Goal: Information Seeking & Learning: Learn about a topic

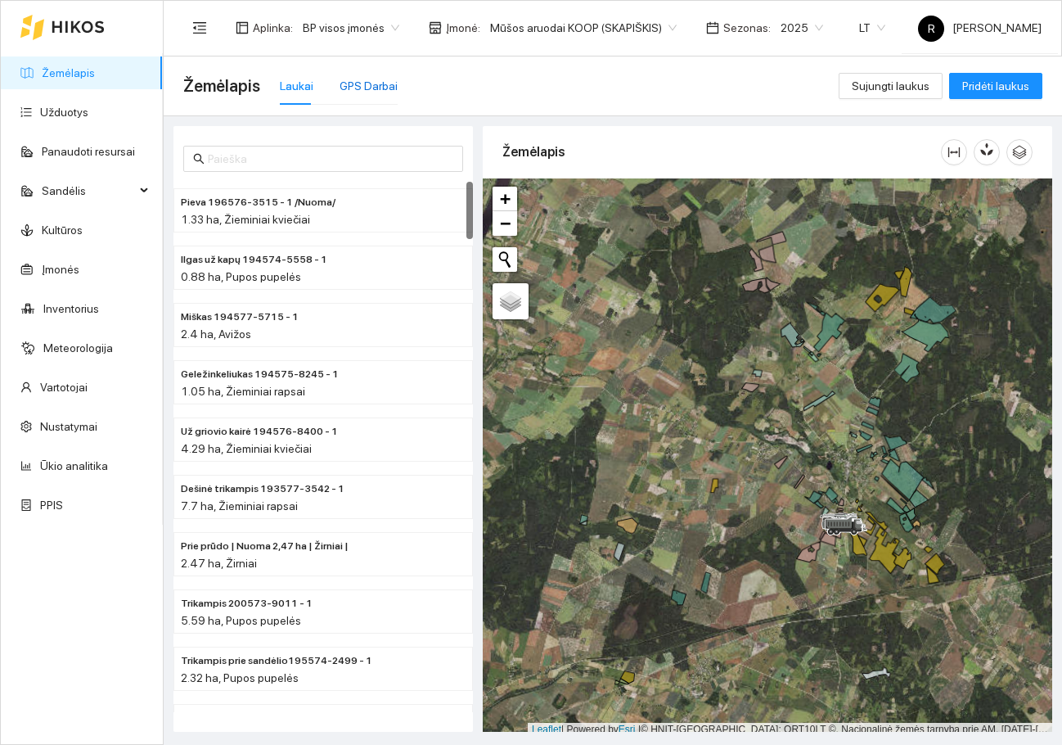
click at [375, 84] on div "GPS Darbai" at bounding box center [369, 86] width 58 height 18
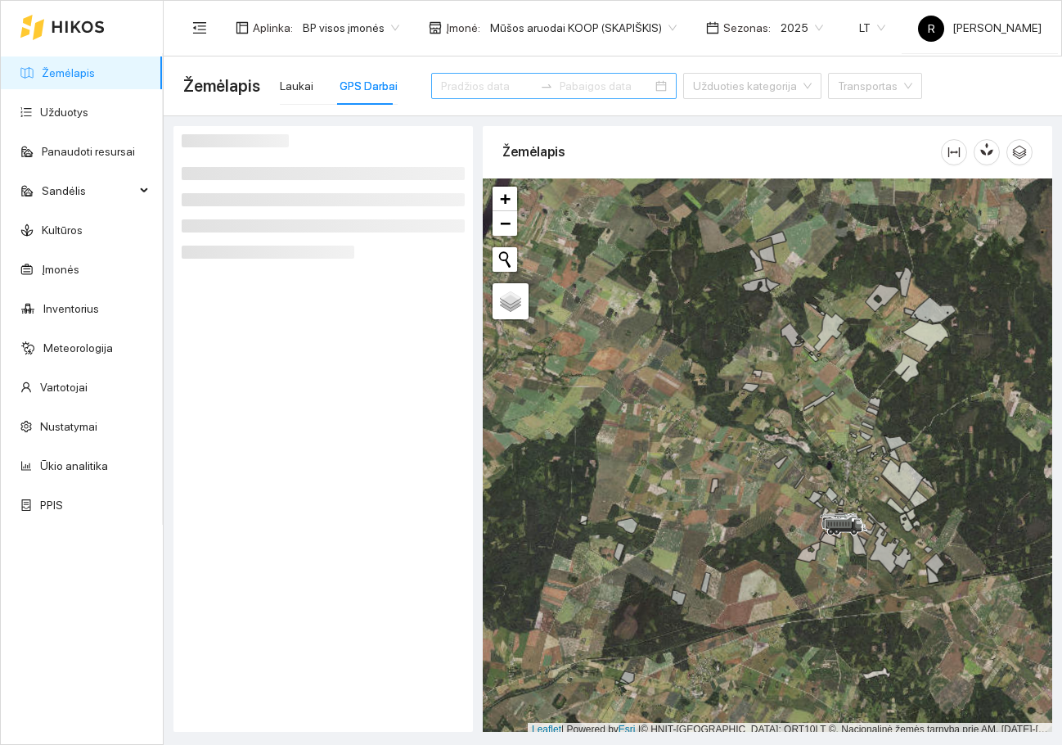
click at [457, 85] on input at bounding box center [487, 86] width 92 height 18
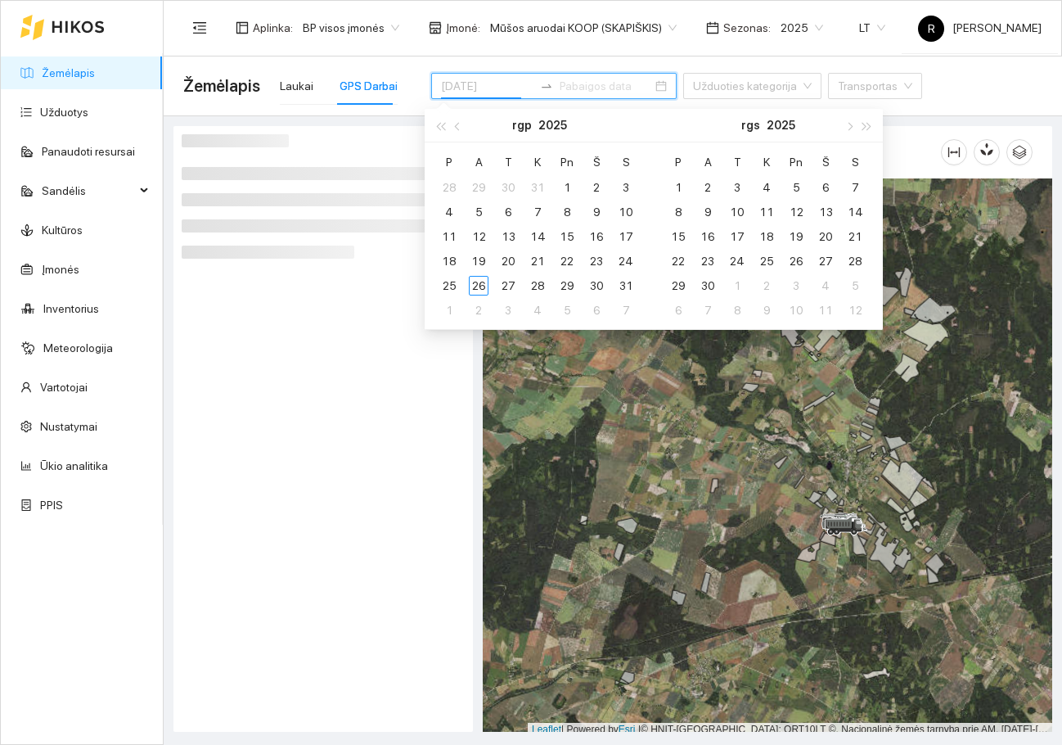
type input "[DATE]"
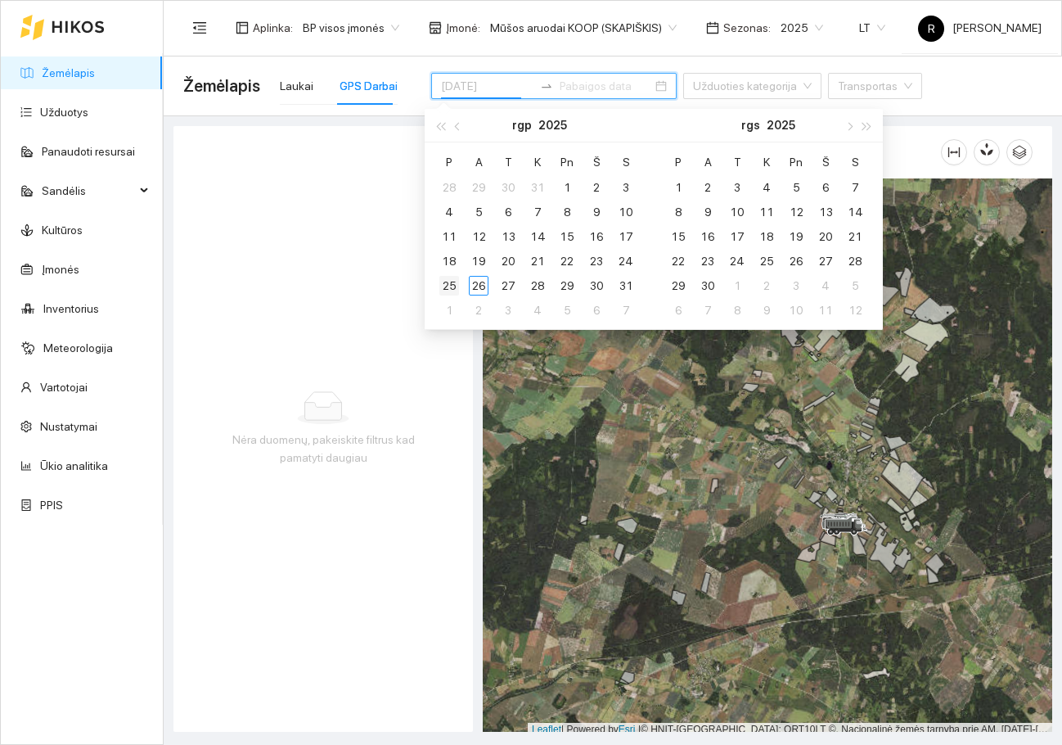
click at [448, 280] on div "25" at bounding box center [449, 286] width 20 height 20
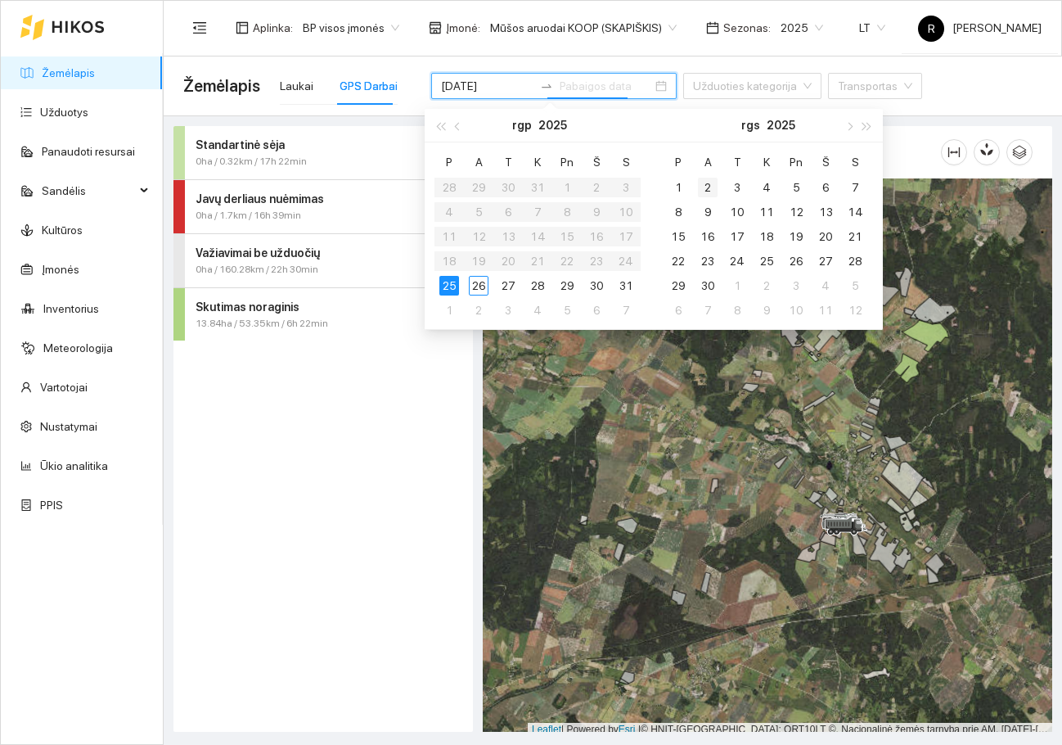
type input "[DATE]"
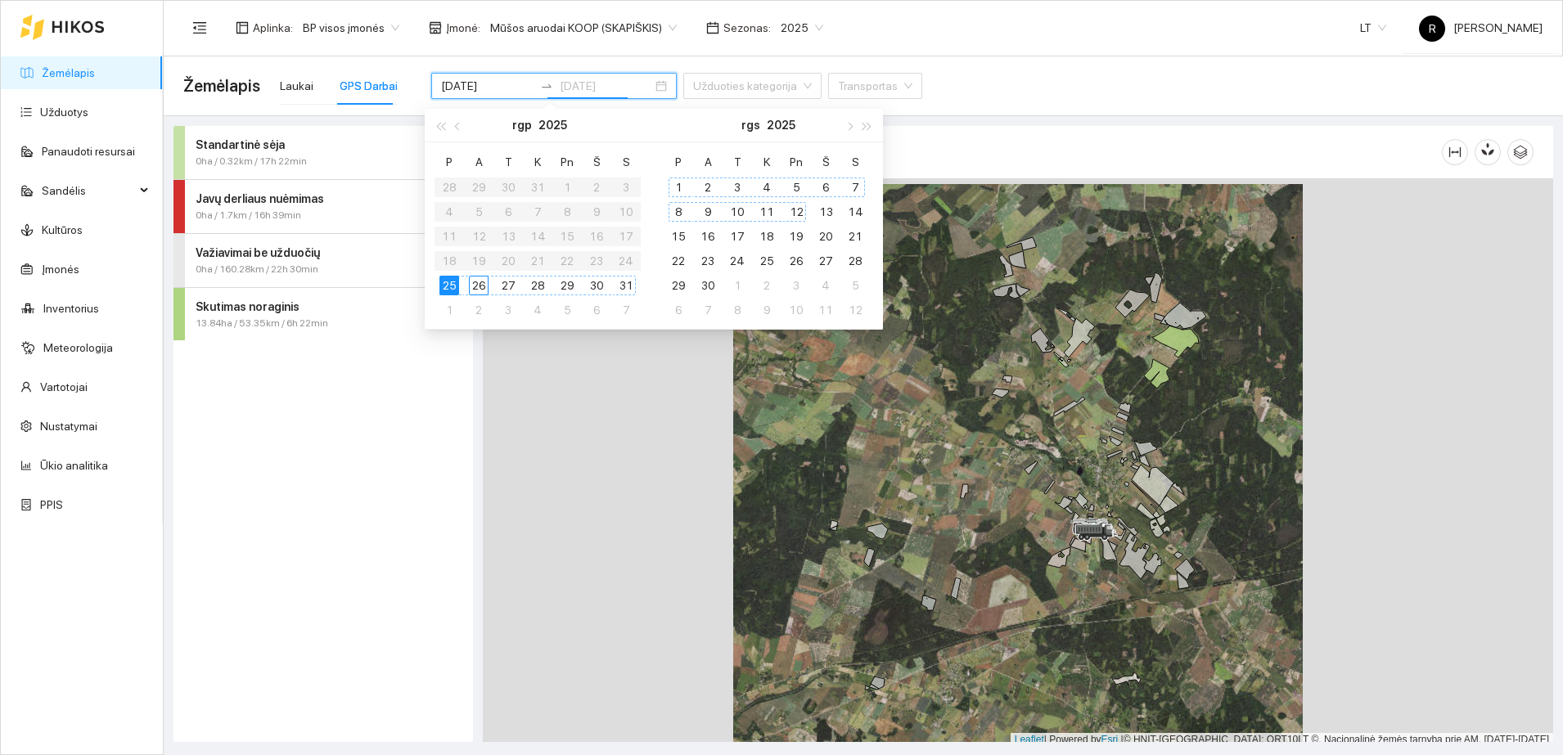
type input "2025-09-23"
click at [352, 403] on div "Standartinė sėja 0ha / 0.32km / 17h 22min Javų derliaus nuėmimas 0ha / 1.7km / …" at bounding box center [324, 434] width 300 height 616
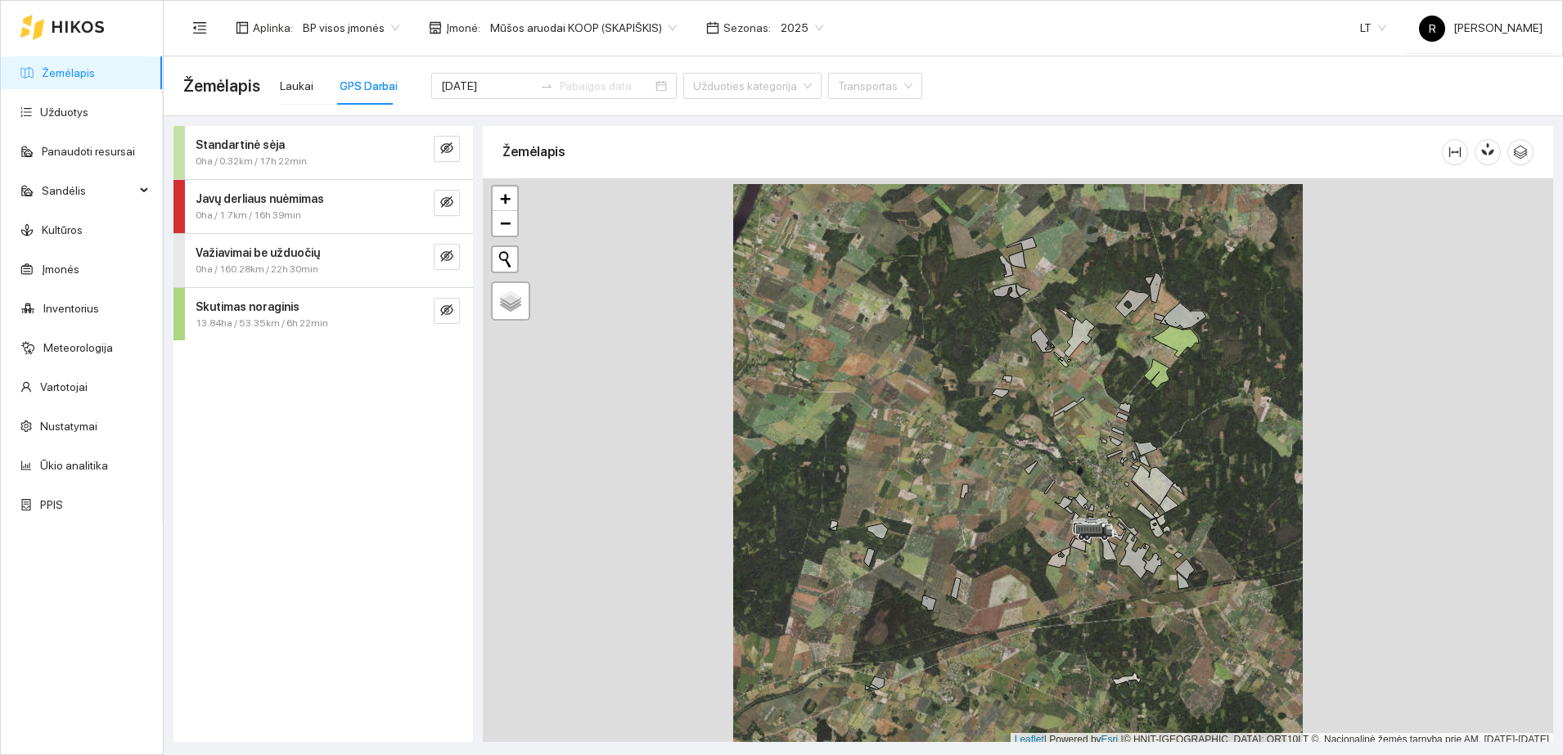
click at [259, 304] on strong "Skutimas noraginis" at bounding box center [248, 306] width 104 height 13
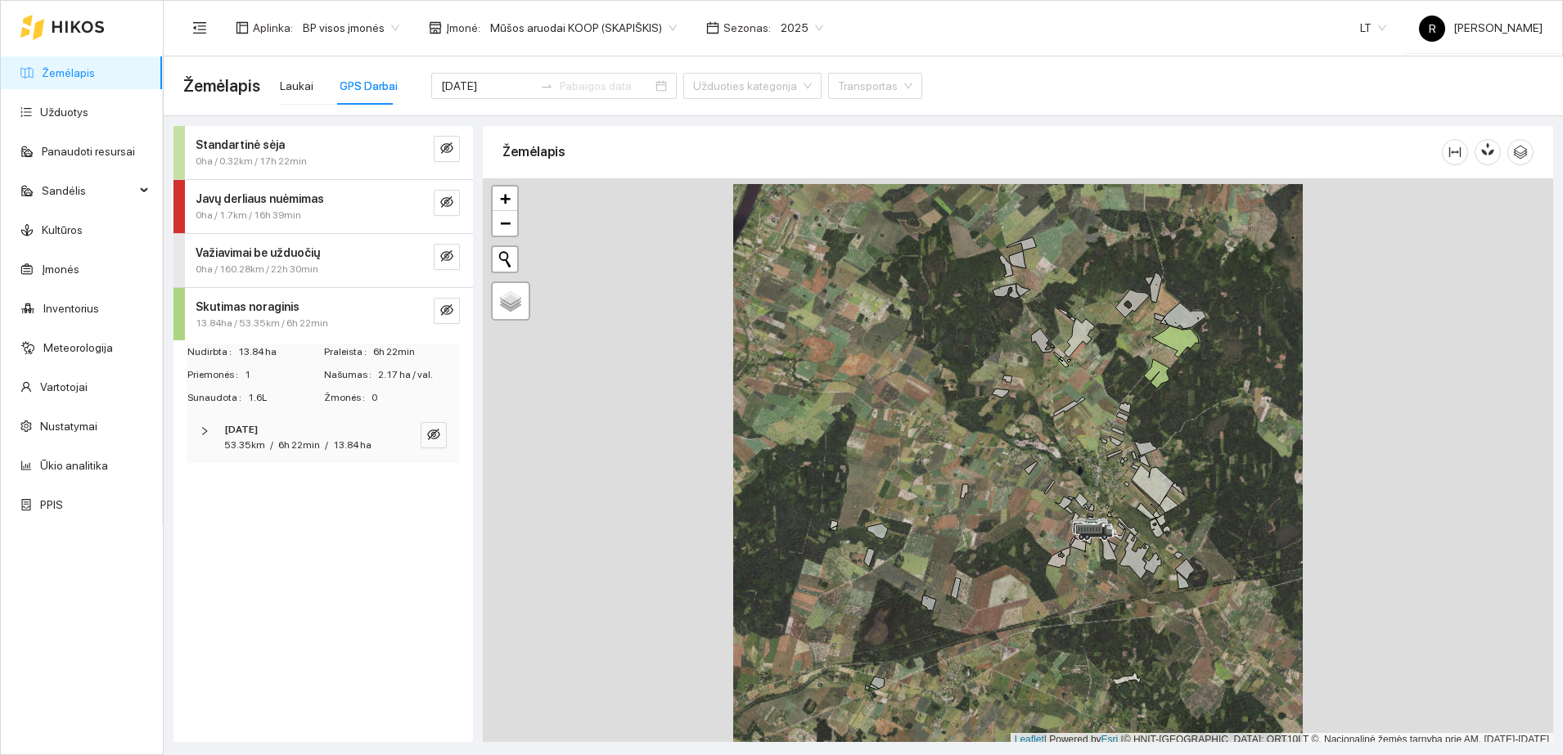
click at [205, 431] on icon "right" at bounding box center [205, 431] width 10 height 10
click at [207, 481] on icon "right" at bounding box center [208, 485] width 10 height 10
click at [250, 255] on strong "Važiavimai be užduočių" at bounding box center [258, 252] width 124 height 13
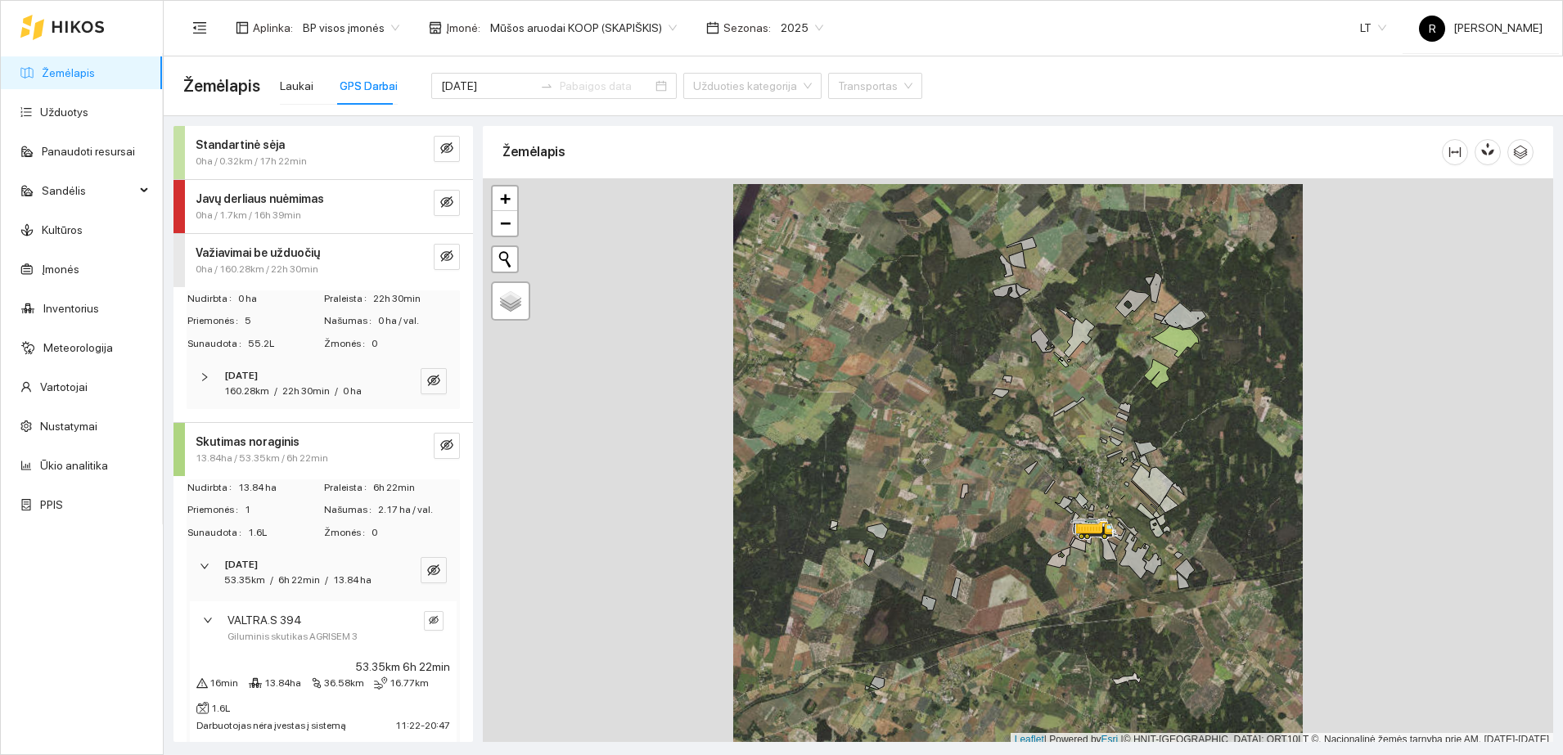
click at [205, 381] on icon "right" at bounding box center [205, 377] width 10 height 10
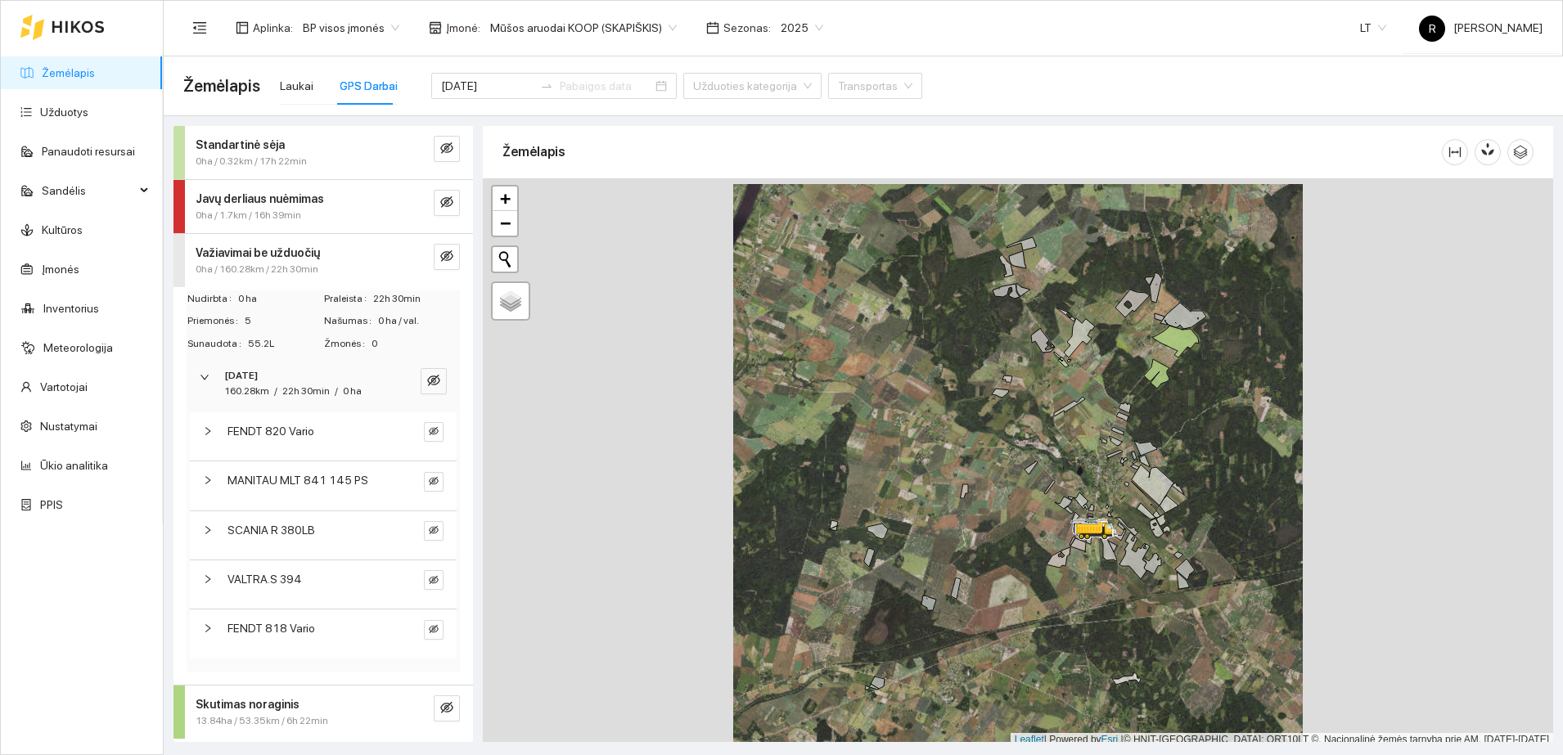
click at [204, 581] on icon "right" at bounding box center [208, 580] width 10 height 10
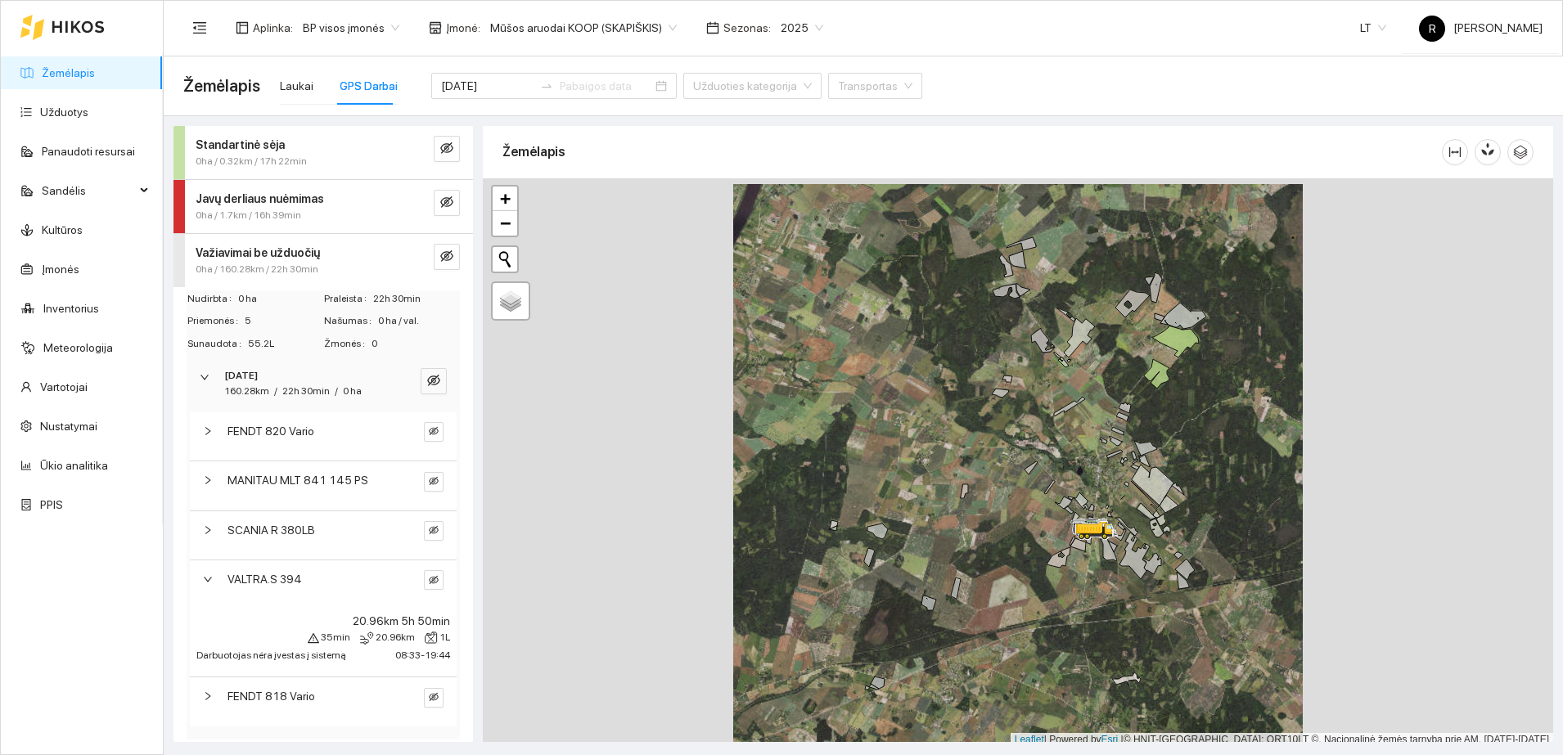
click at [212, 530] on icon "right" at bounding box center [208, 530] width 10 height 10
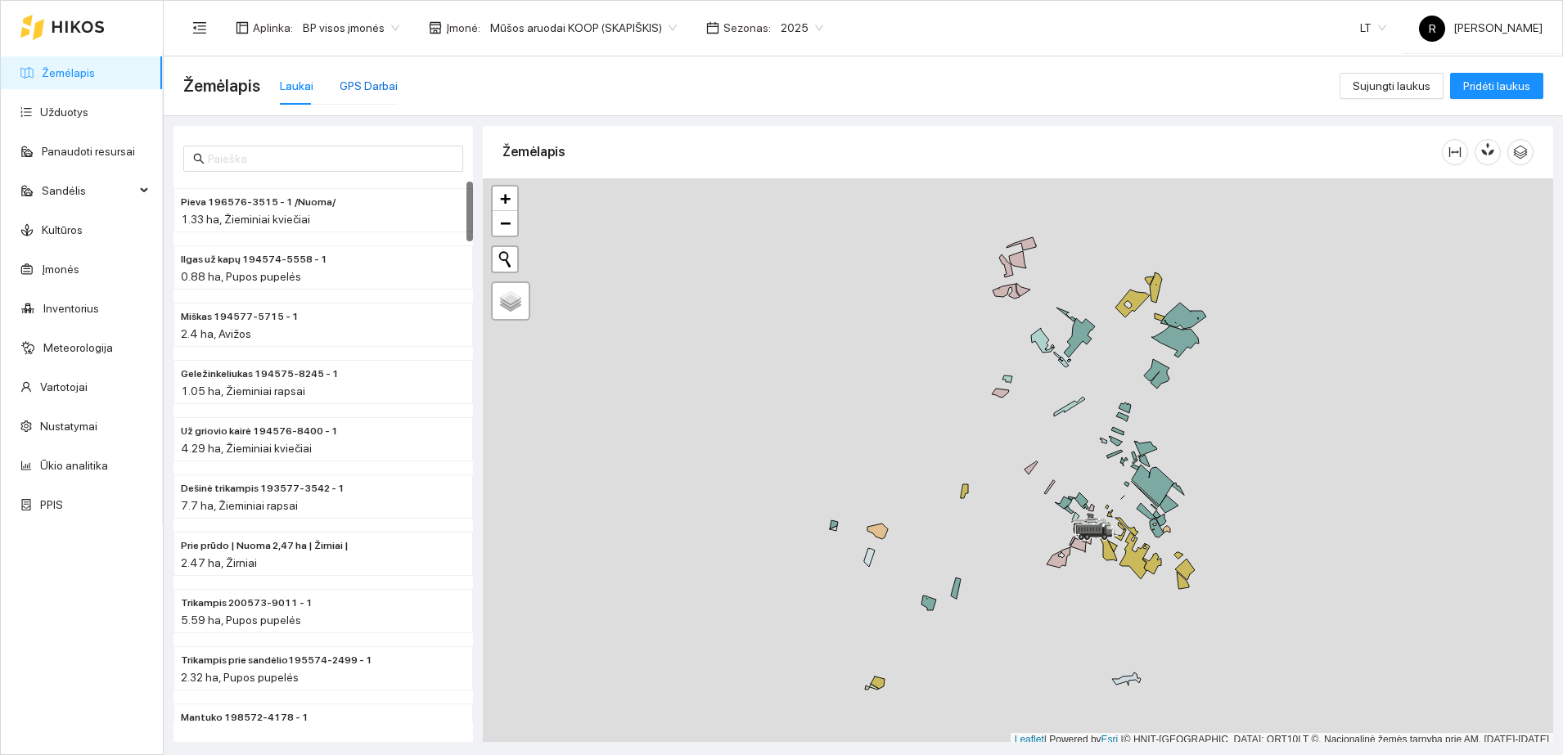
click at [370, 83] on div "GPS Darbai" at bounding box center [369, 86] width 58 height 18
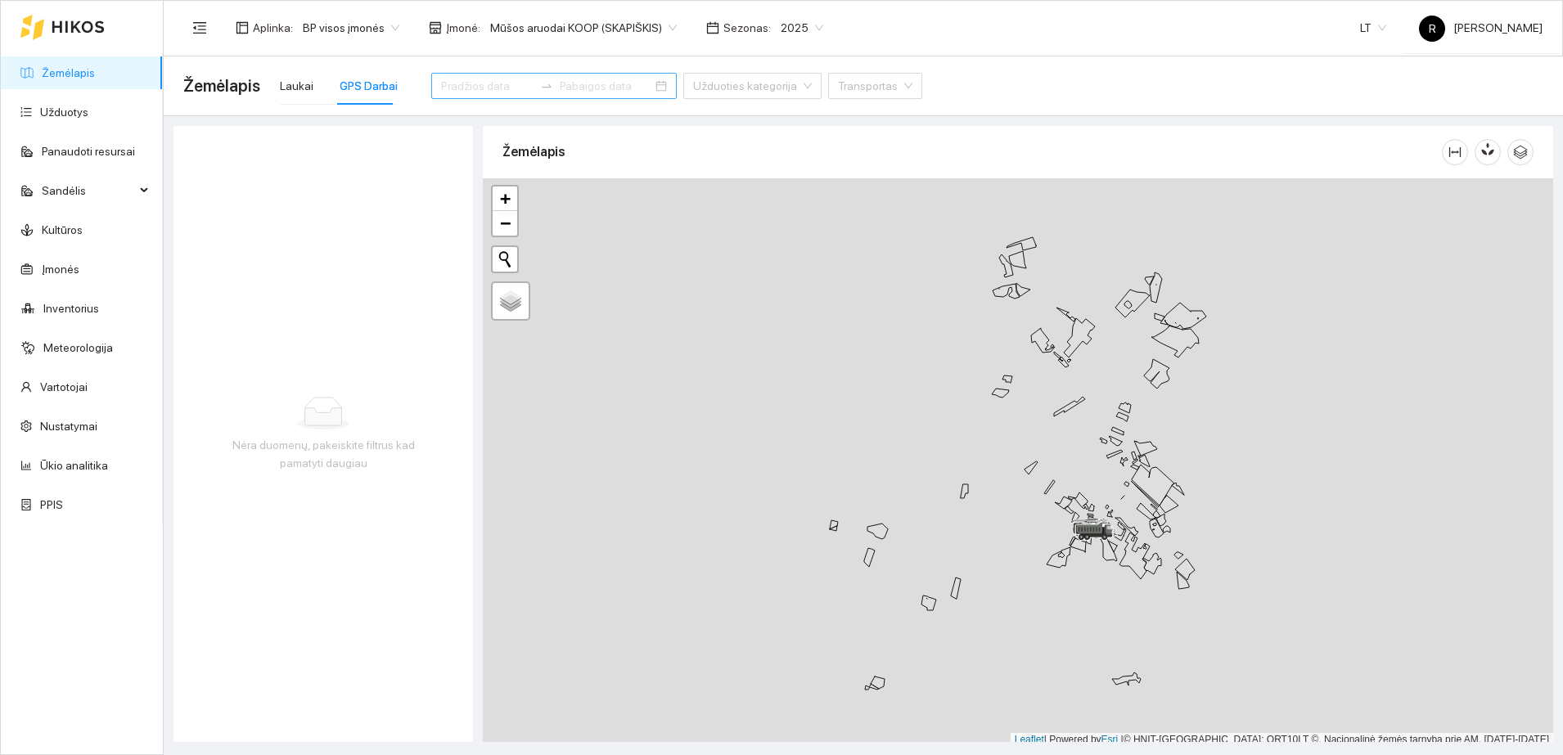
click at [475, 81] on input at bounding box center [487, 86] width 92 height 18
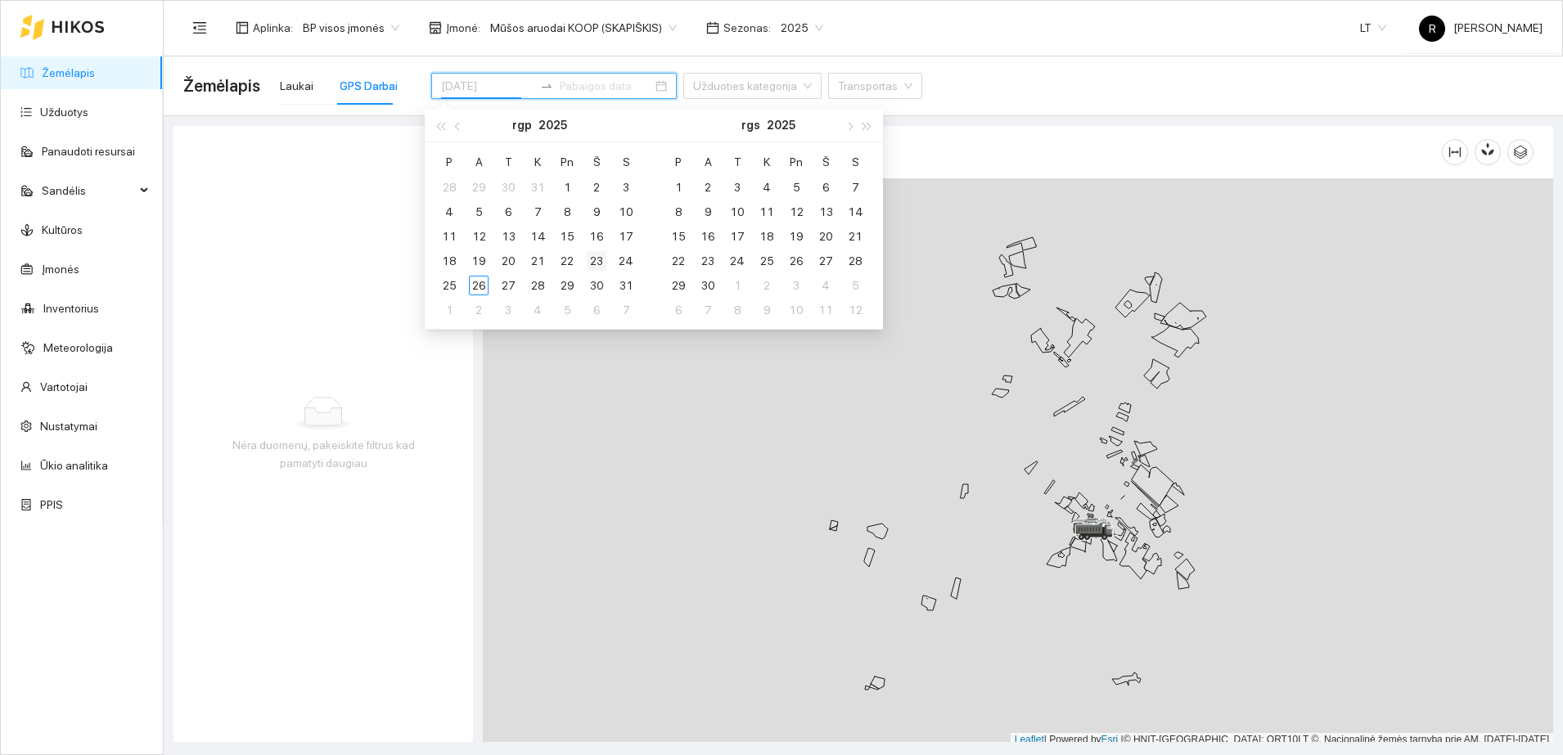
type input "[DATE]"
click at [597, 264] on div "23" at bounding box center [597, 261] width 20 height 20
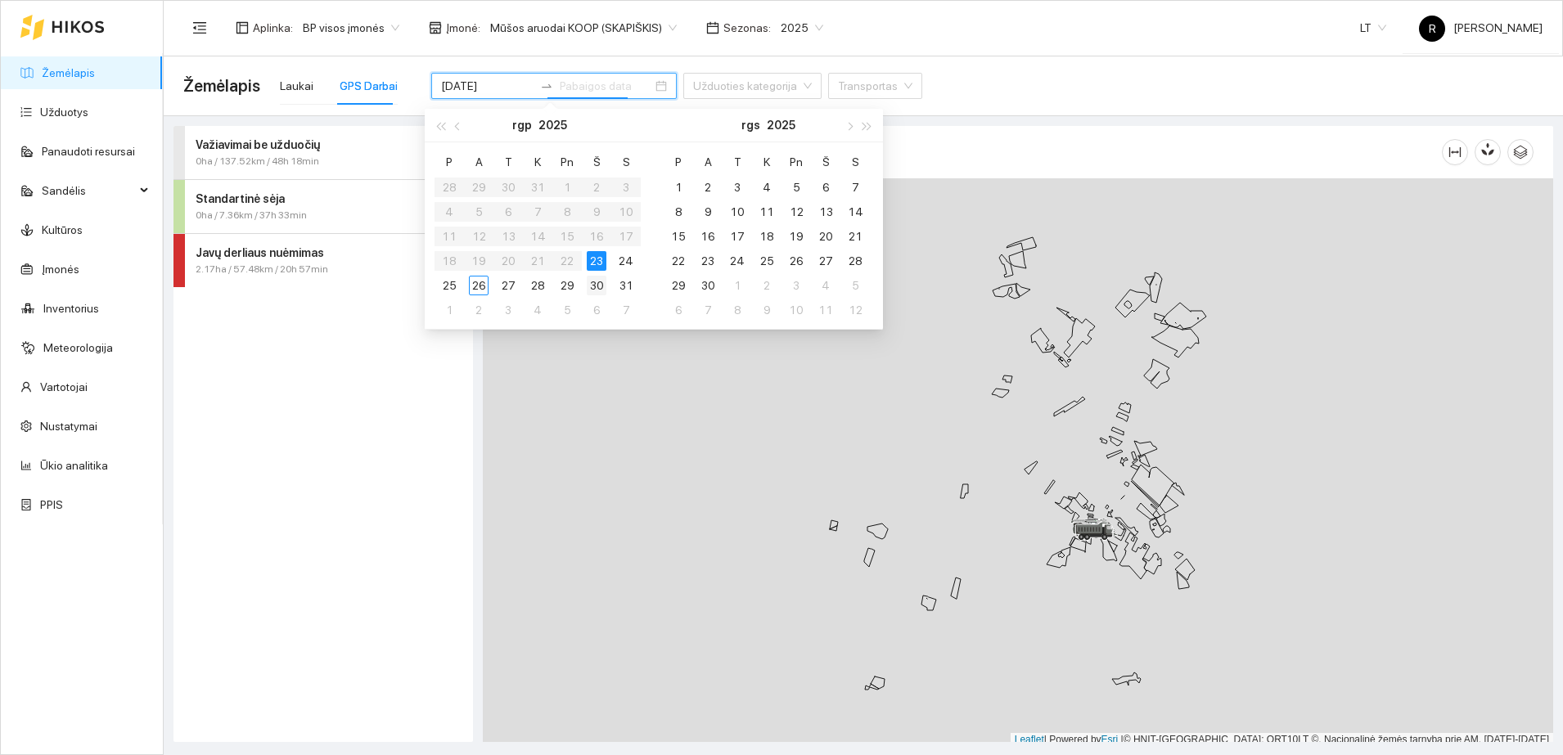
type input "[DATE]"
click at [268, 255] on strong "Javų derliaus nuėmimas" at bounding box center [260, 252] width 128 height 13
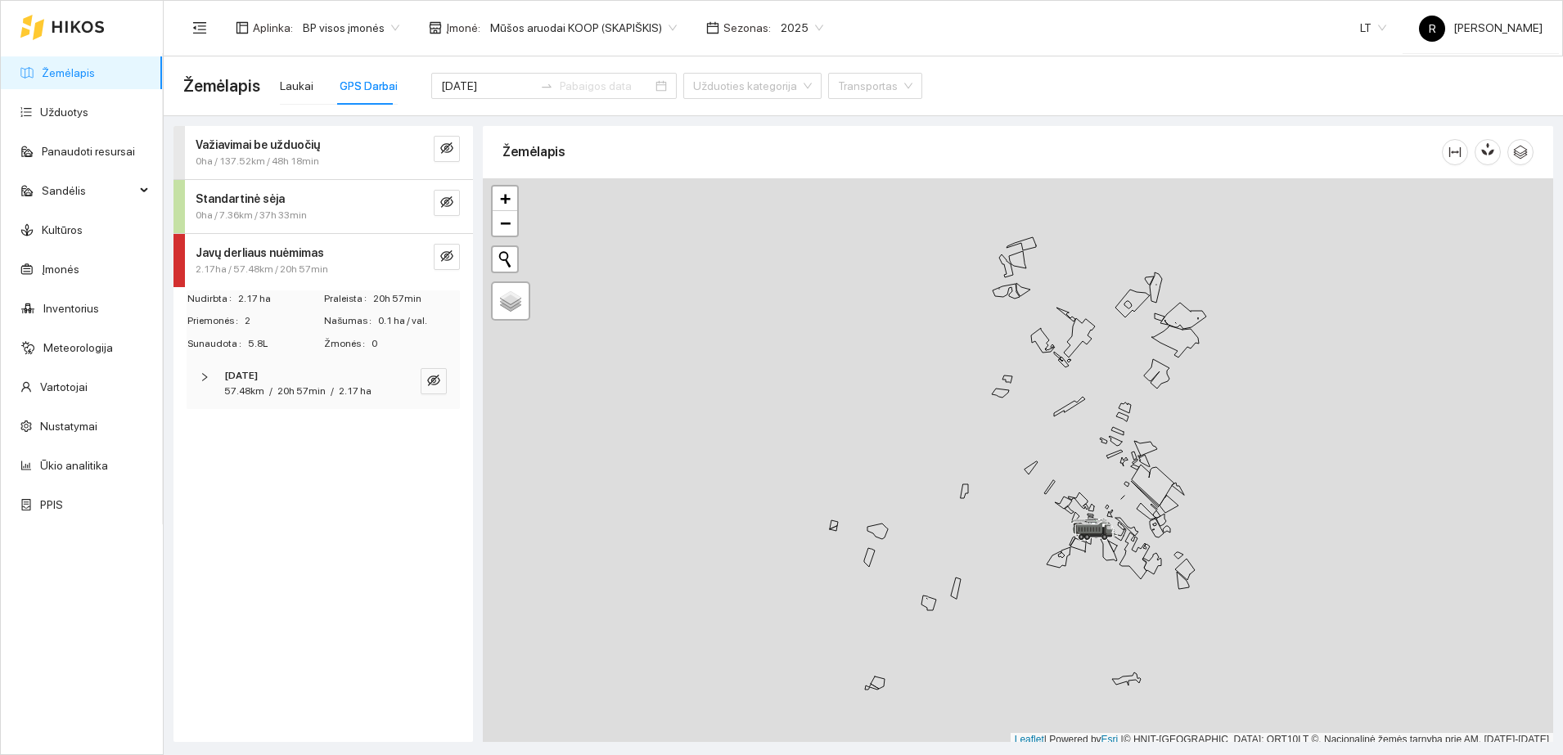
click at [203, 378] on icon "right" at bounding box center [205, 377] width 10 height 10
click at [204, 432] on icon "right" at bounding box center [208, 431] width 10 height 10
drag, startPoint x: 199, startPoint y: 531, endPoint x: 198, endPoint y: 552, distance: 20.5
click at [198, 548] on div "CLAAS, LEXION 670" at bounding box center [323, 554] width 267 height 48
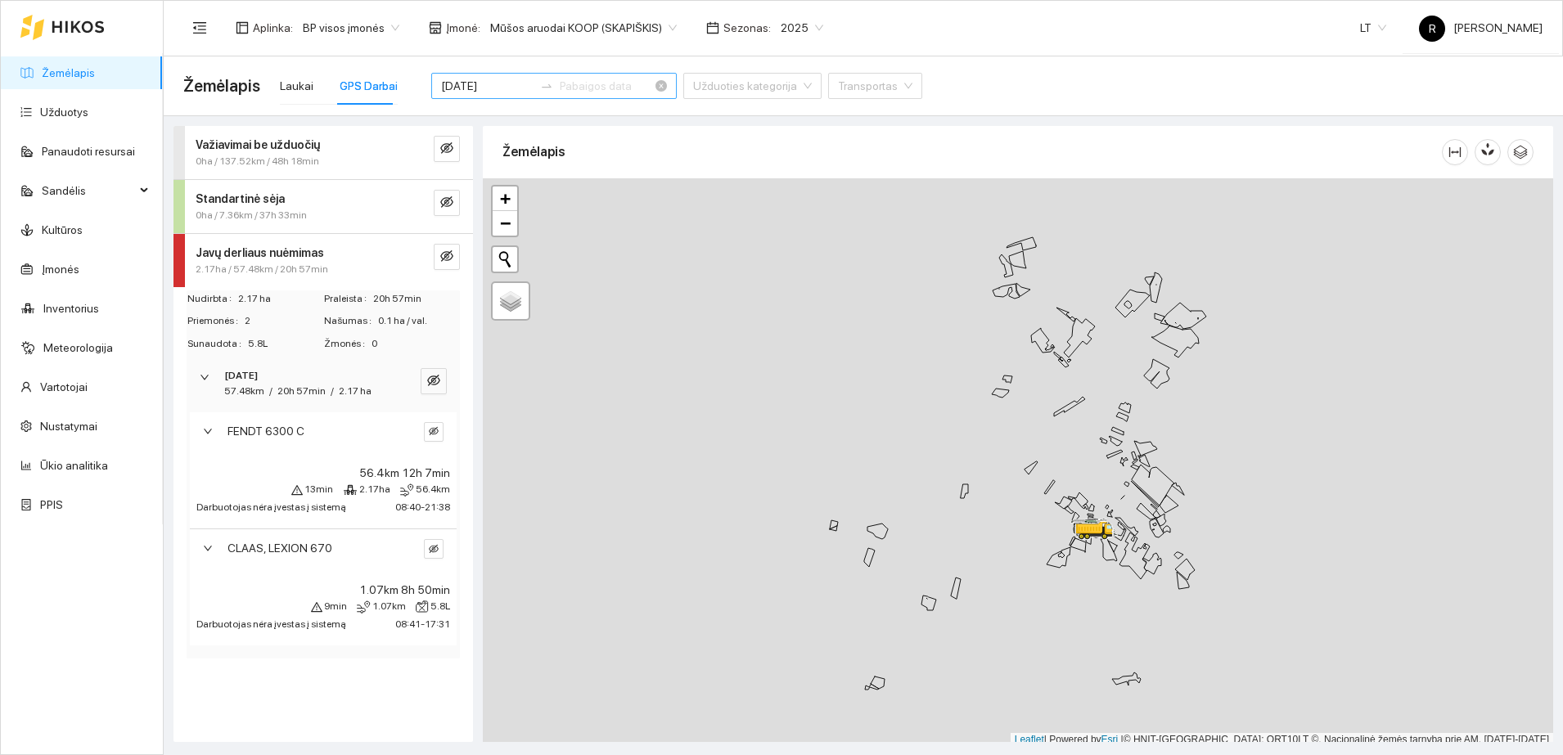
click at [495, 89] on input "[DATE]" at bounding box center [487, 86] width 92 height 18
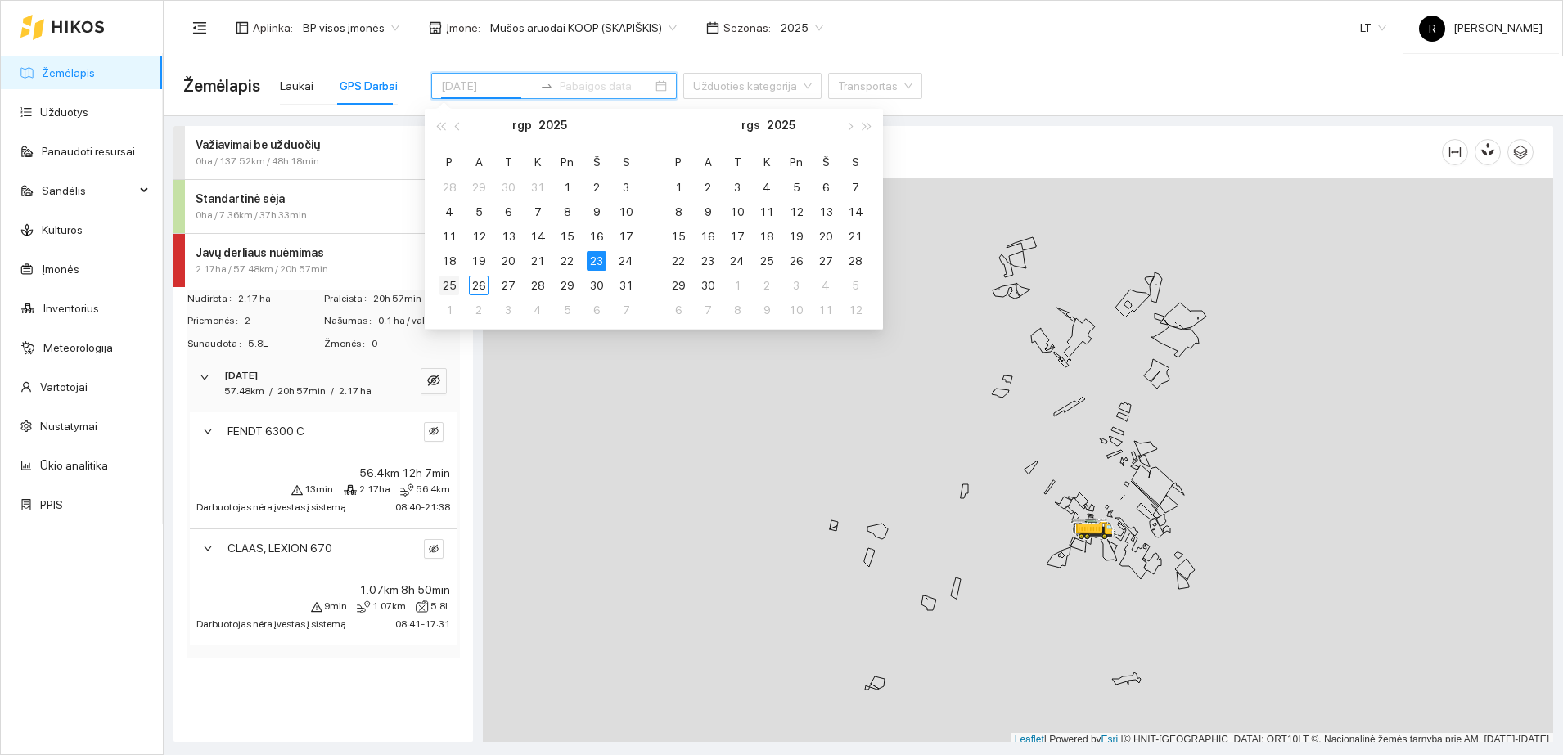
click at [451, 289] on div "25" at bounding box center [449, 286] width 20 height 20
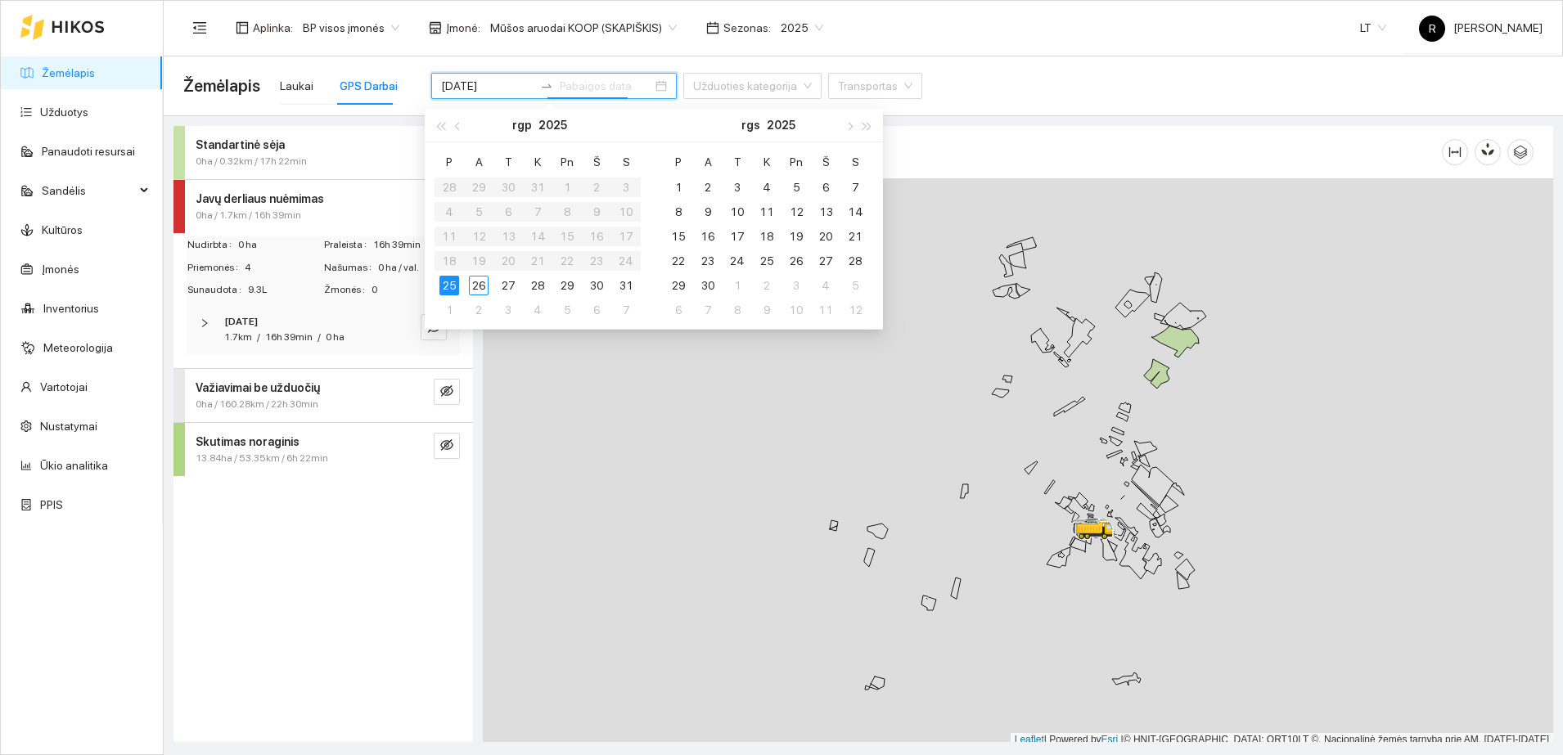
click at [210, 394] on strong "Važiavimai be užduočių" at bounding box center [258, 387] width 124 height 13
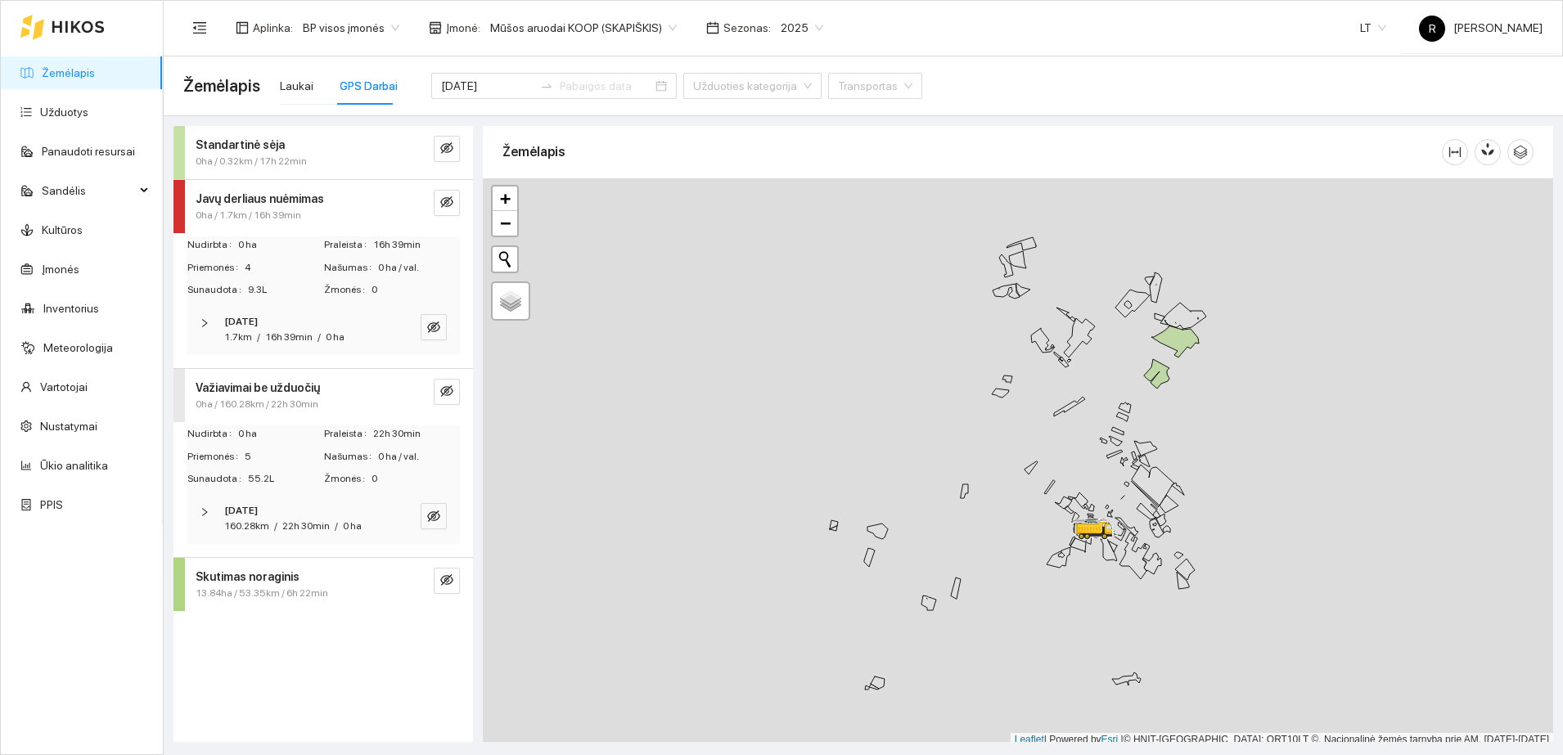
click at [201, 513] on icon "right" at bounding box center [205, 512] width 10 height 10
click at [206, 565] on icon "right" at bounding box center [208, 566] width 10 height 10
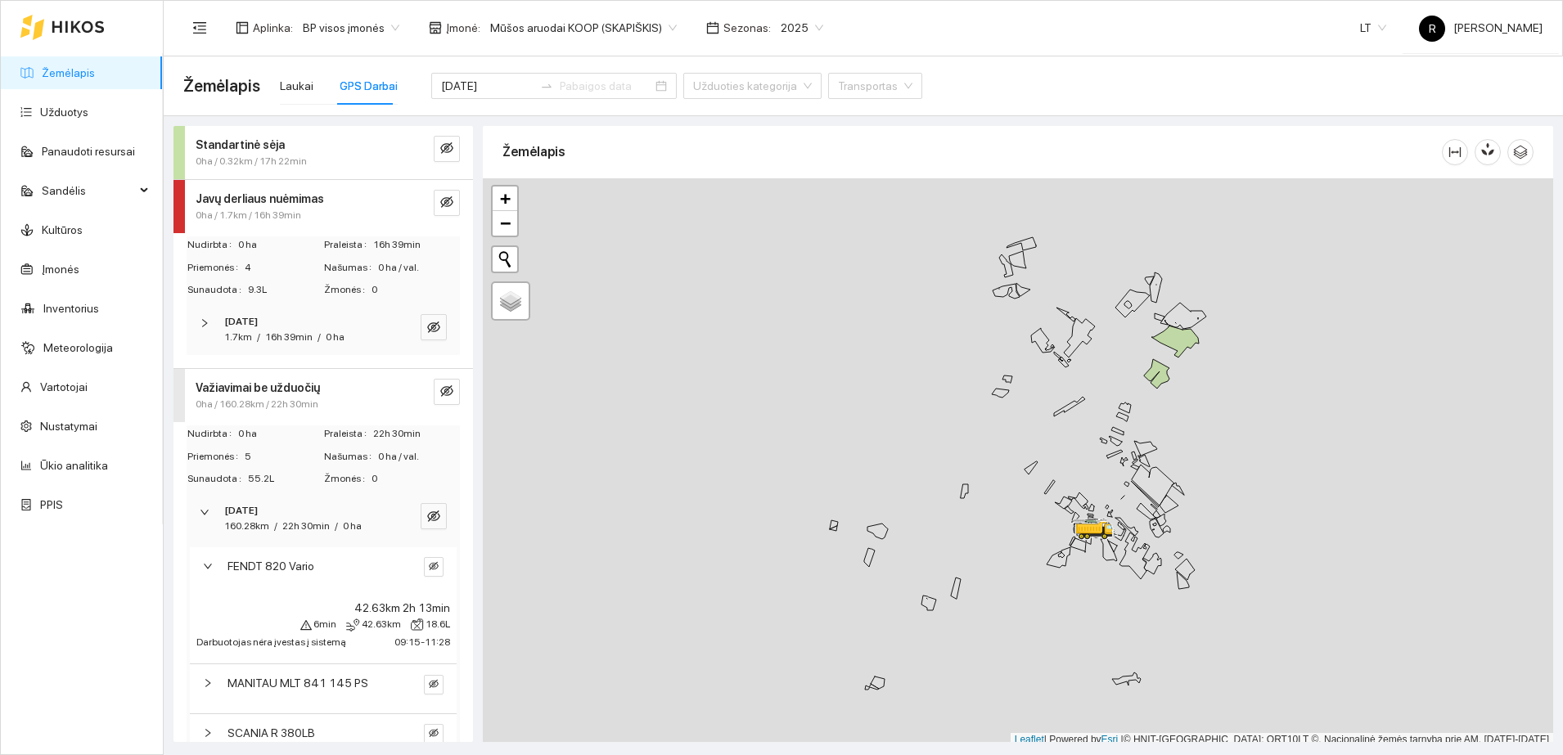
scroll to position [200, 0]
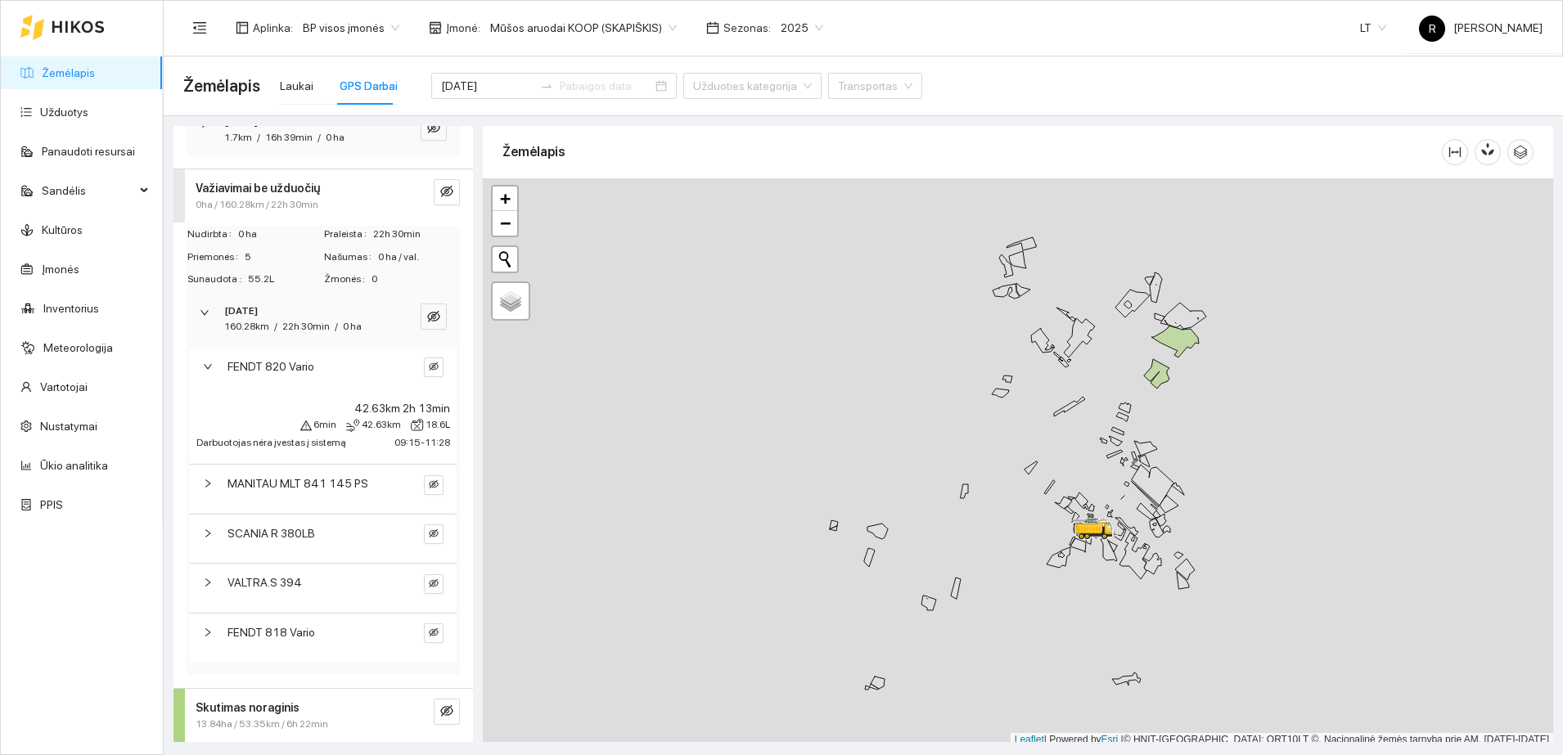
click at [206, 630] on icon "right" at bounding box center [208, 633] width 10 height 10
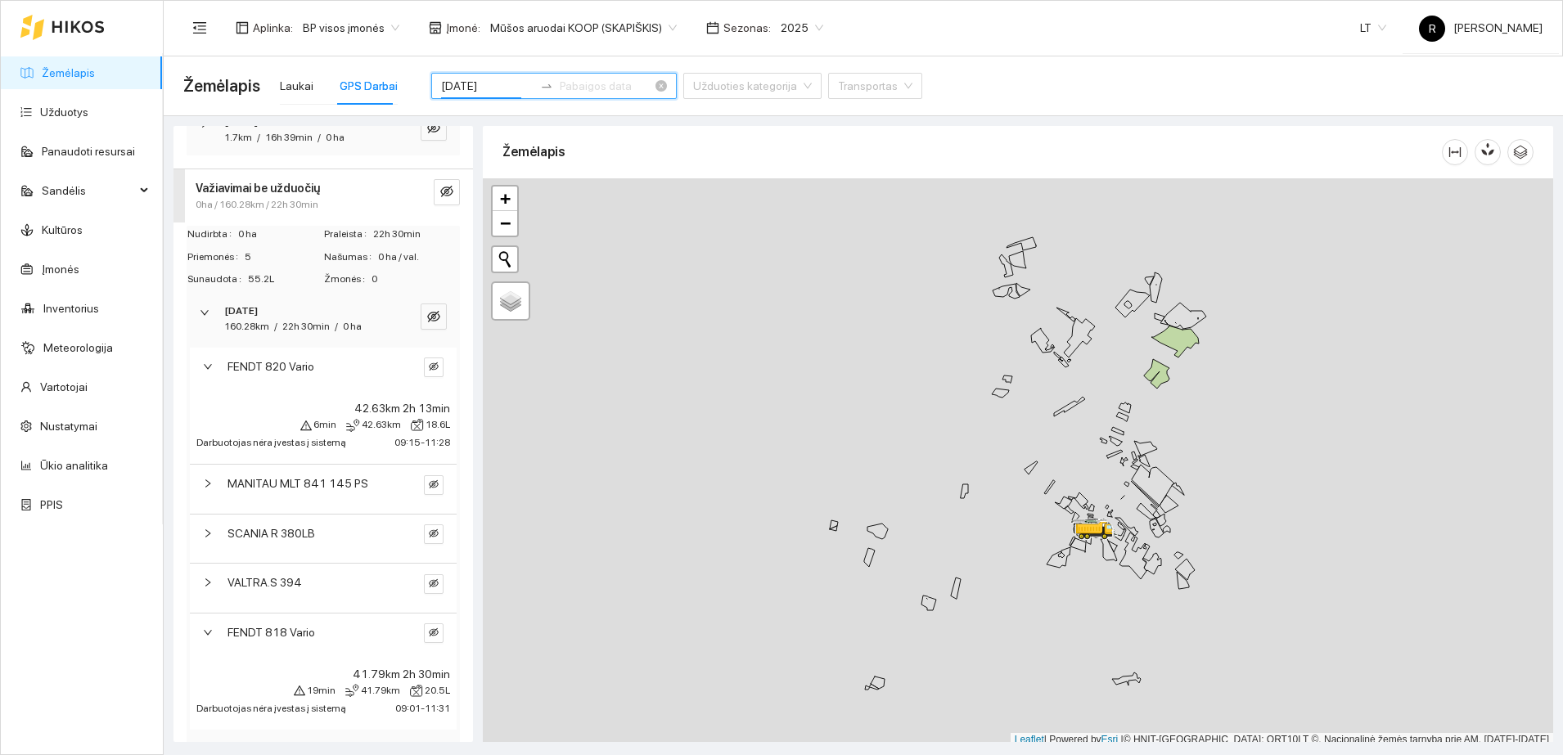
click at [497, 84] on input "[DATE]" at bounding box center [487, 86] width 92 height 18
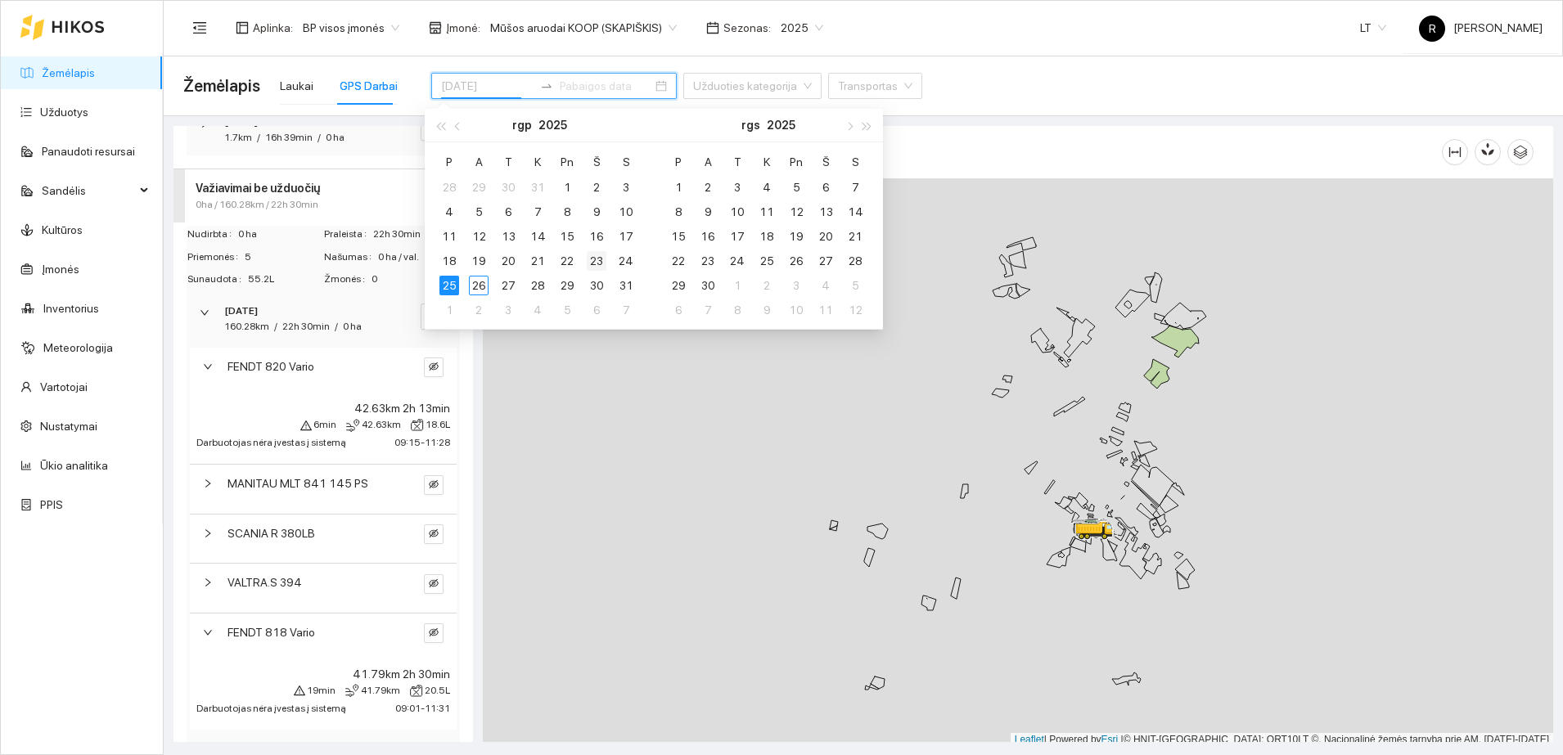
type input "[DATE]"
click at [598, 256] on div "23" at bounding box center [597, 261] width 20 height 20
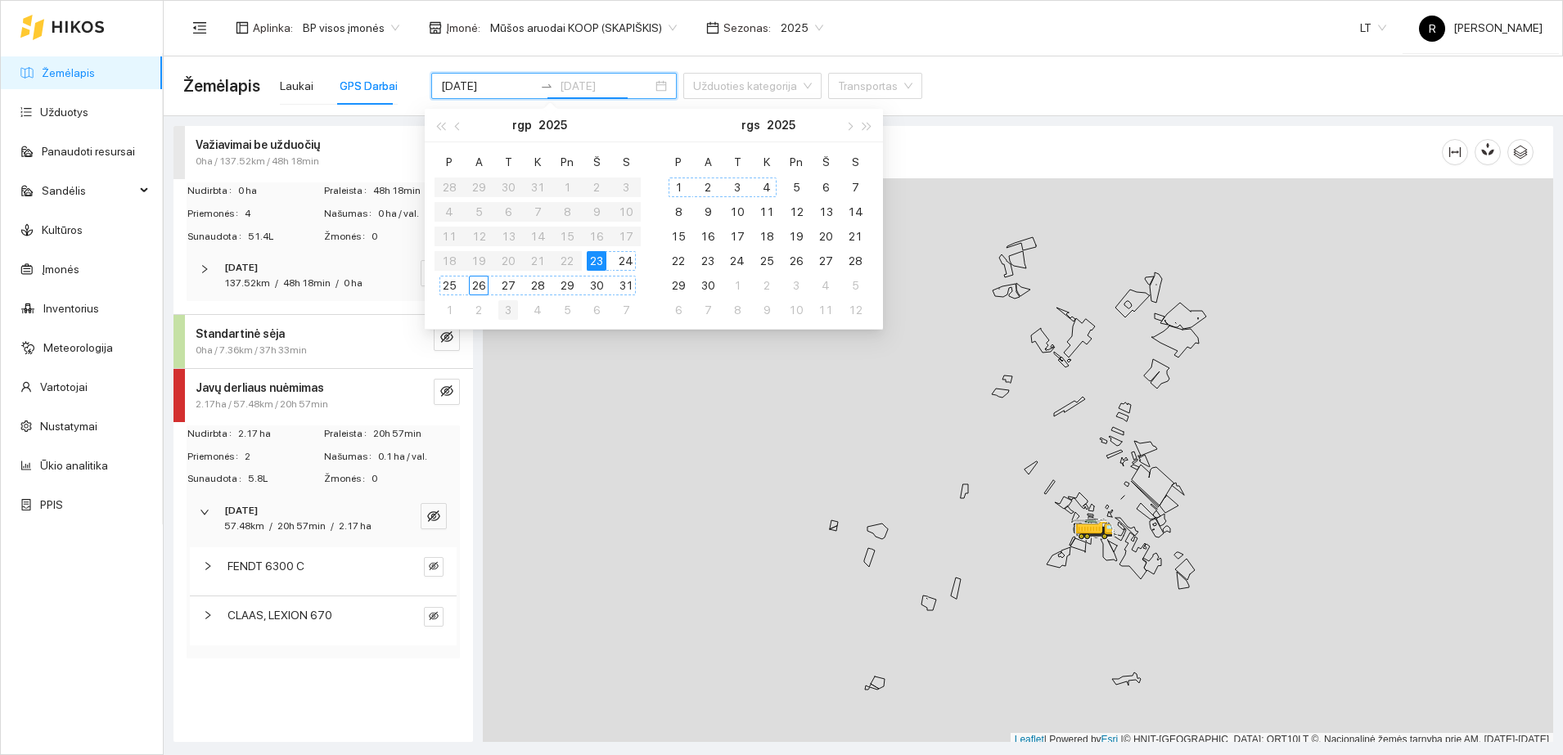
type input "[DATE]"
click at [198, 268] on div "[DATE] 137.52km / 48h 18min / 0 ha" at bounding box center [323, 275] width 273 height 51
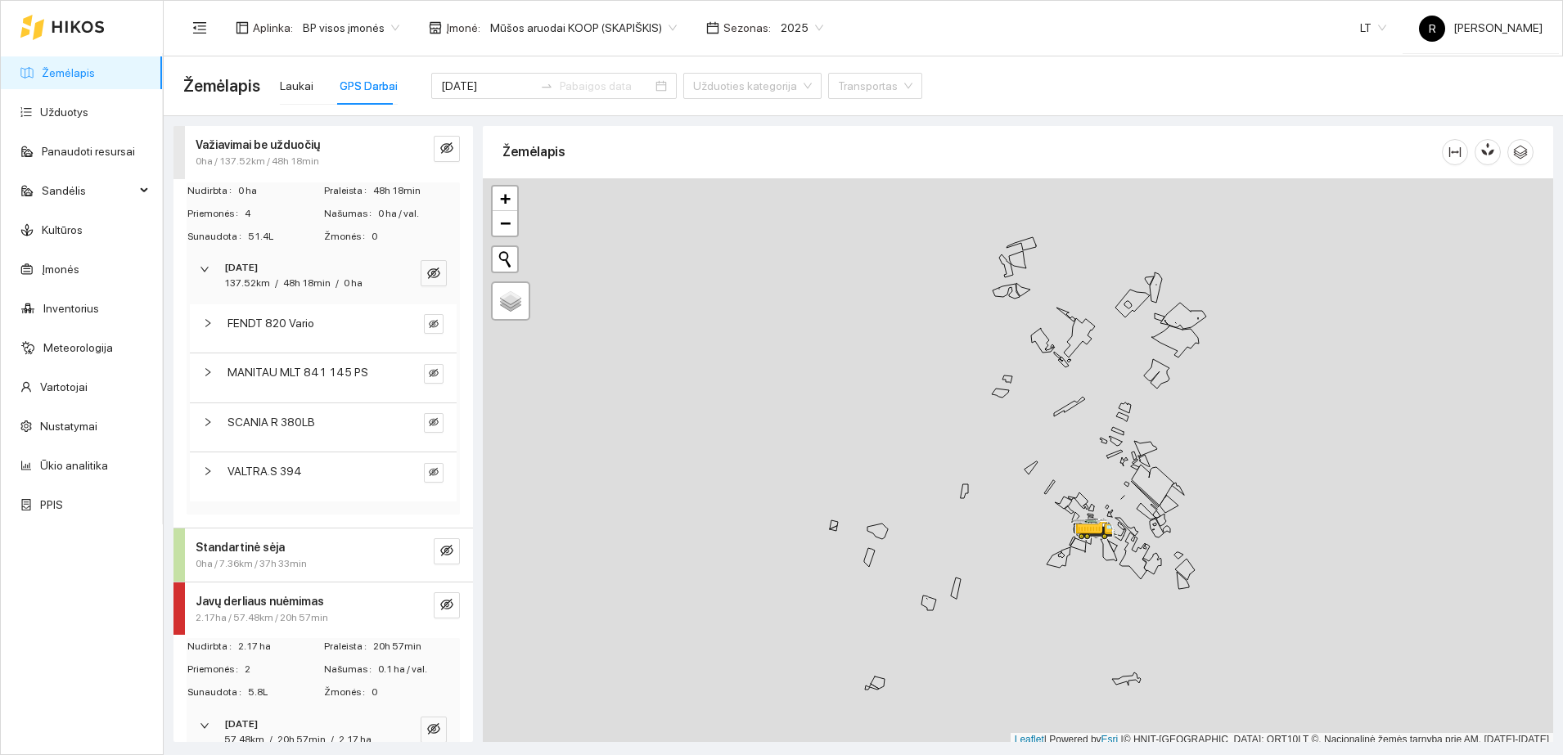
click at [203, 324] on icon "right" at bounding box center [208, 323] width 10 height 10
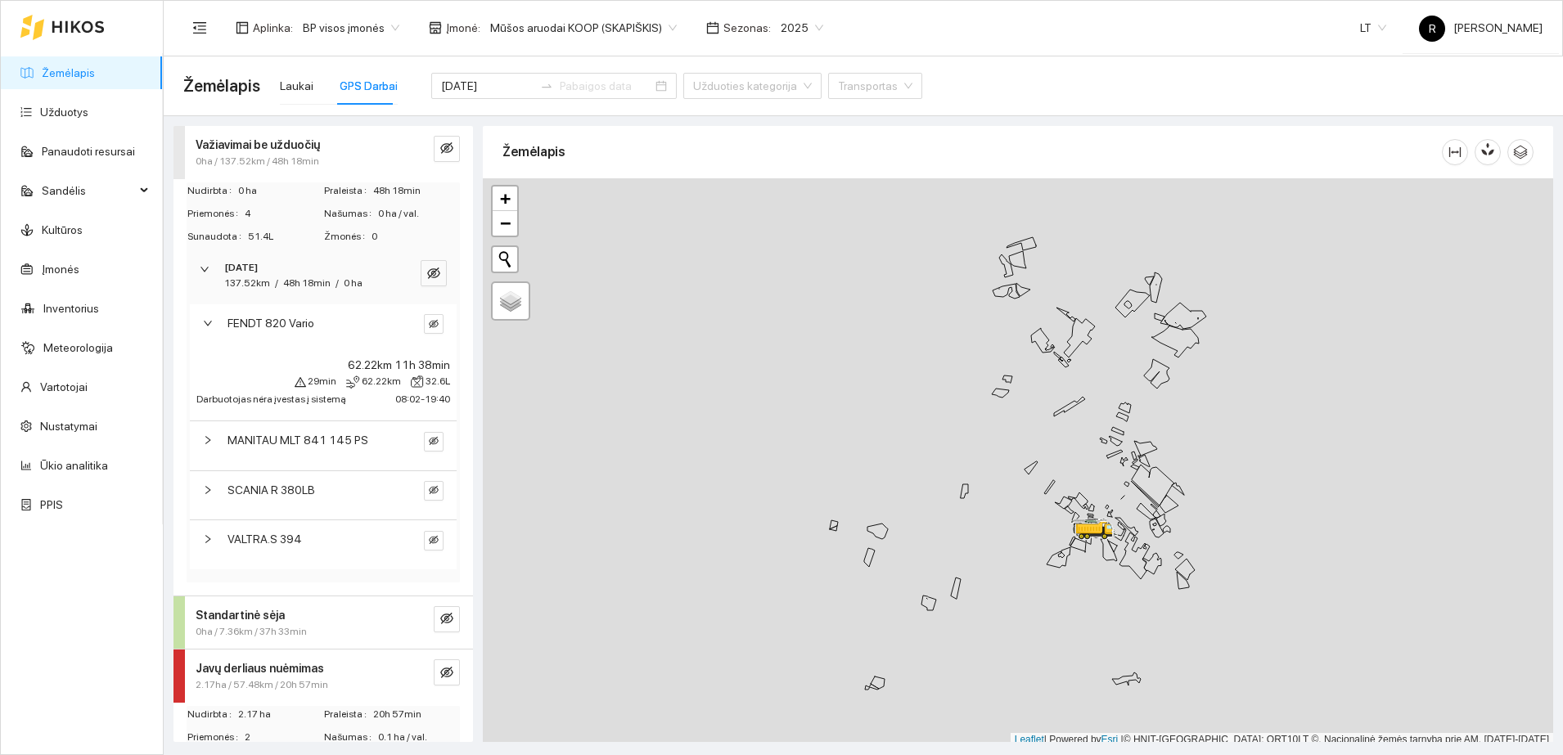
click at [298, 495] on span "SCANIA R 380LB" at bounding box center [272, 490] width 88 height 18
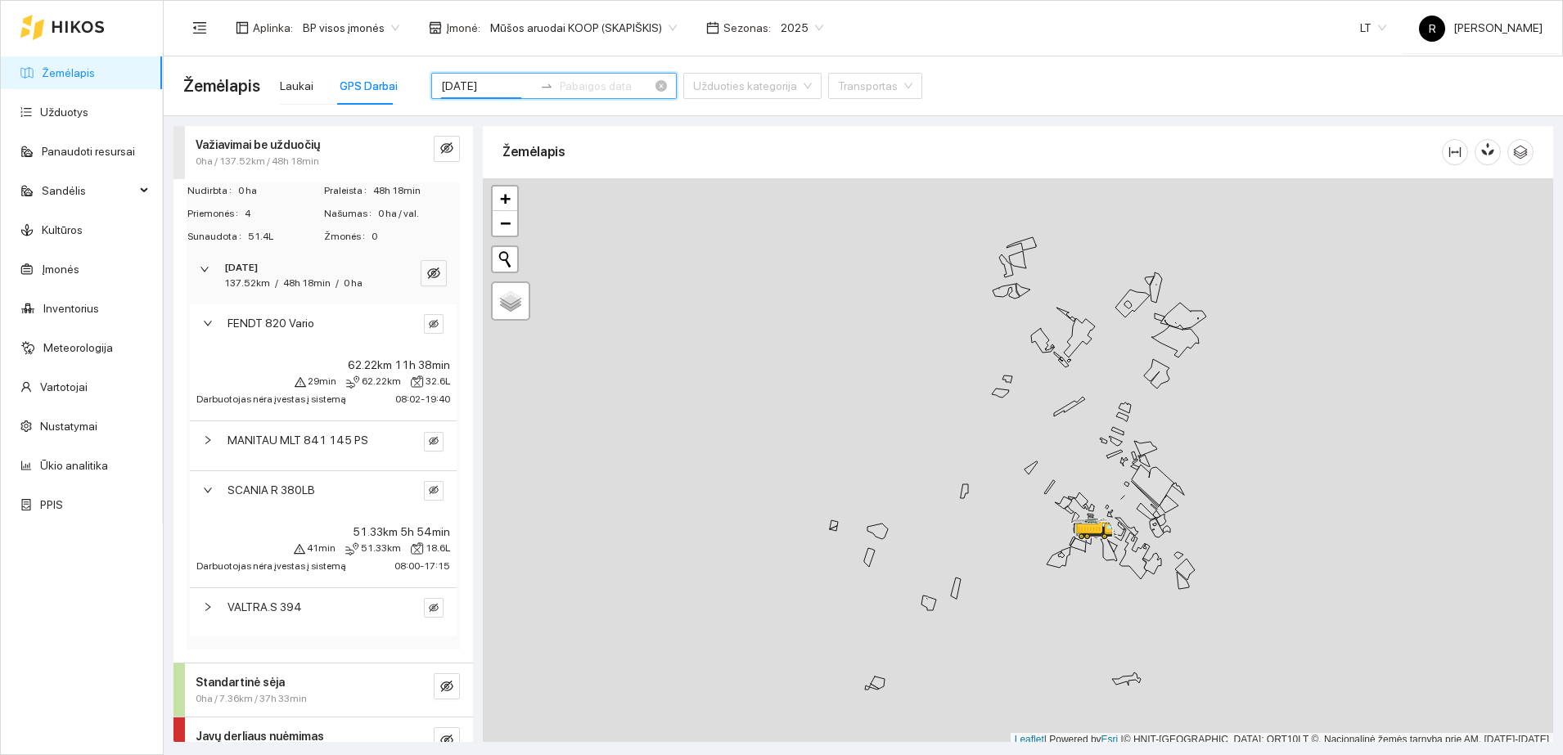
click at [489, 81] on input "[DATE]" at bounding box center [487, 86] width 92 height 18
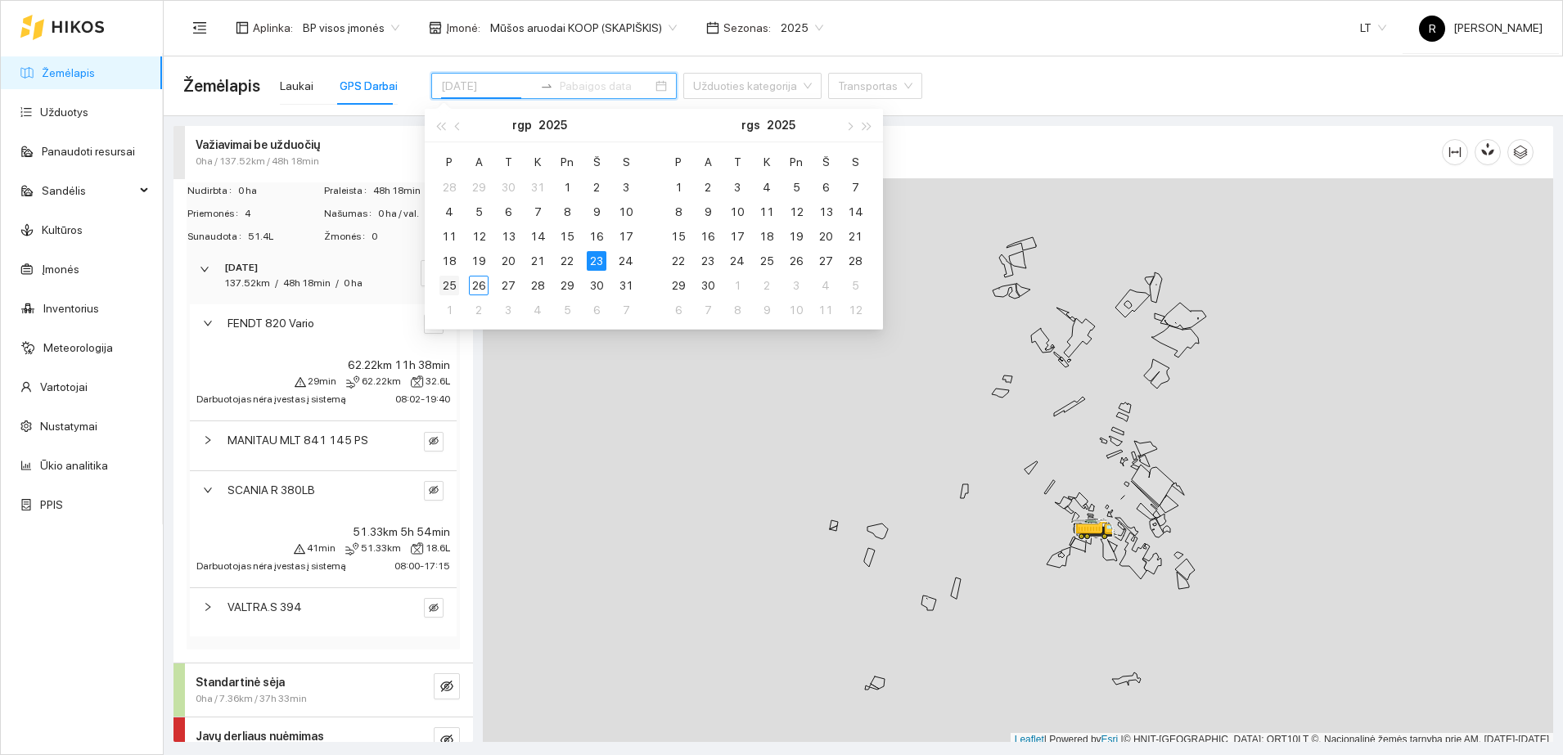
type input "[DATE]"
click at [446, 283] on div "25" at bounding box center [449, 286] width 20 height 20
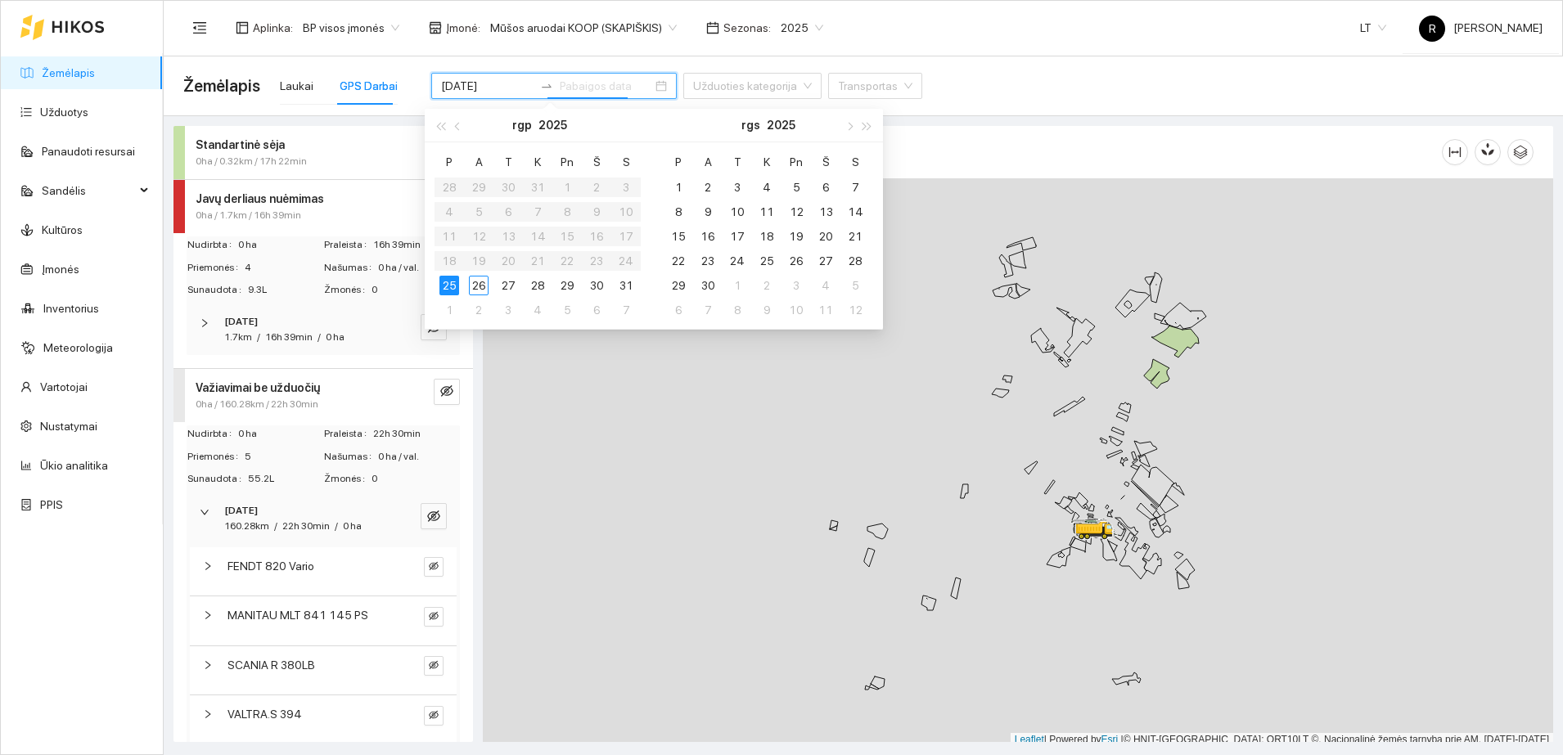
type input "[DATE]"
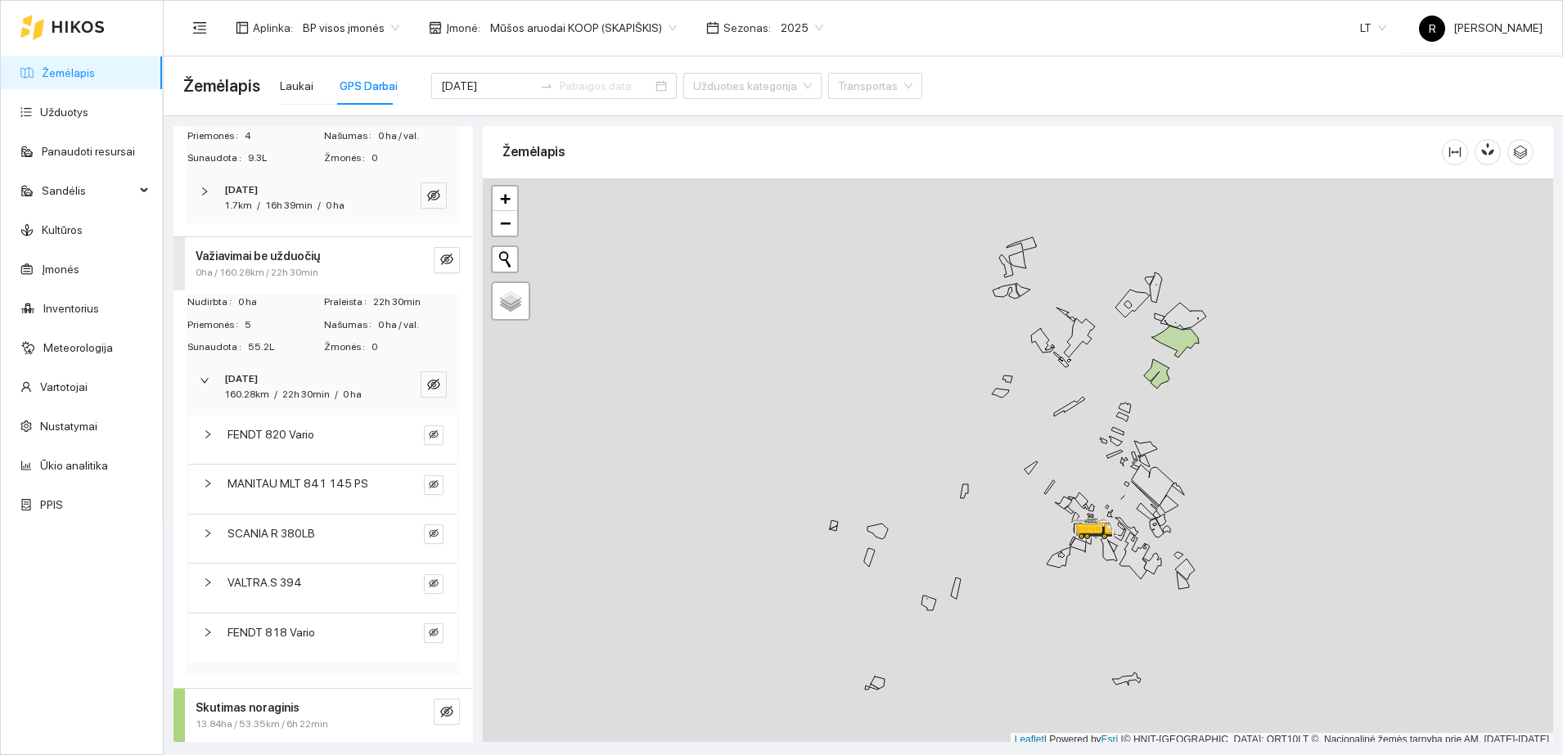
click at [201, 376] on icon "right" at bounding box center [205, 381] width 10 height 10
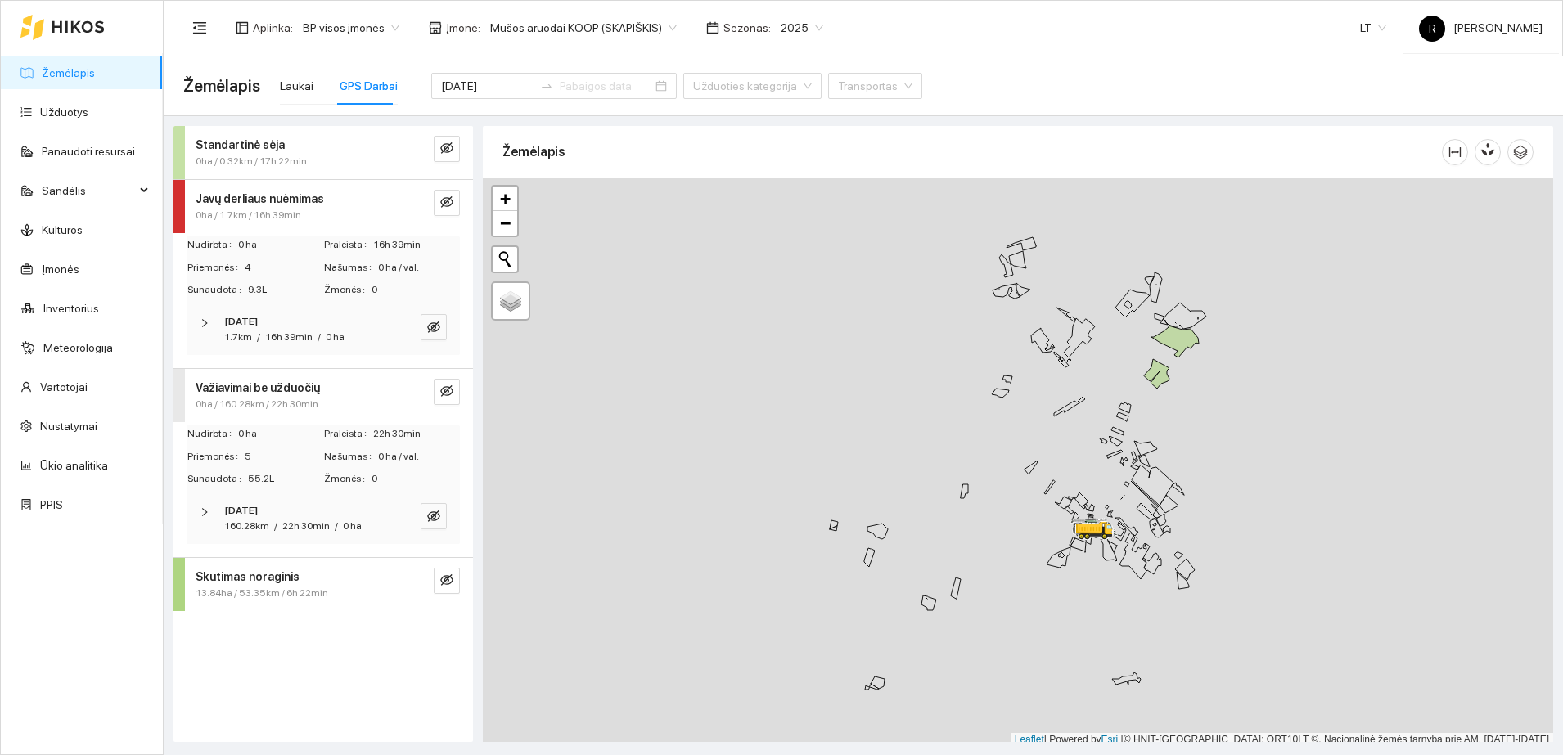
click at [261, 579] on strong "Skutimas noraginis" at bounding box center [248, 576] width 104 height 13
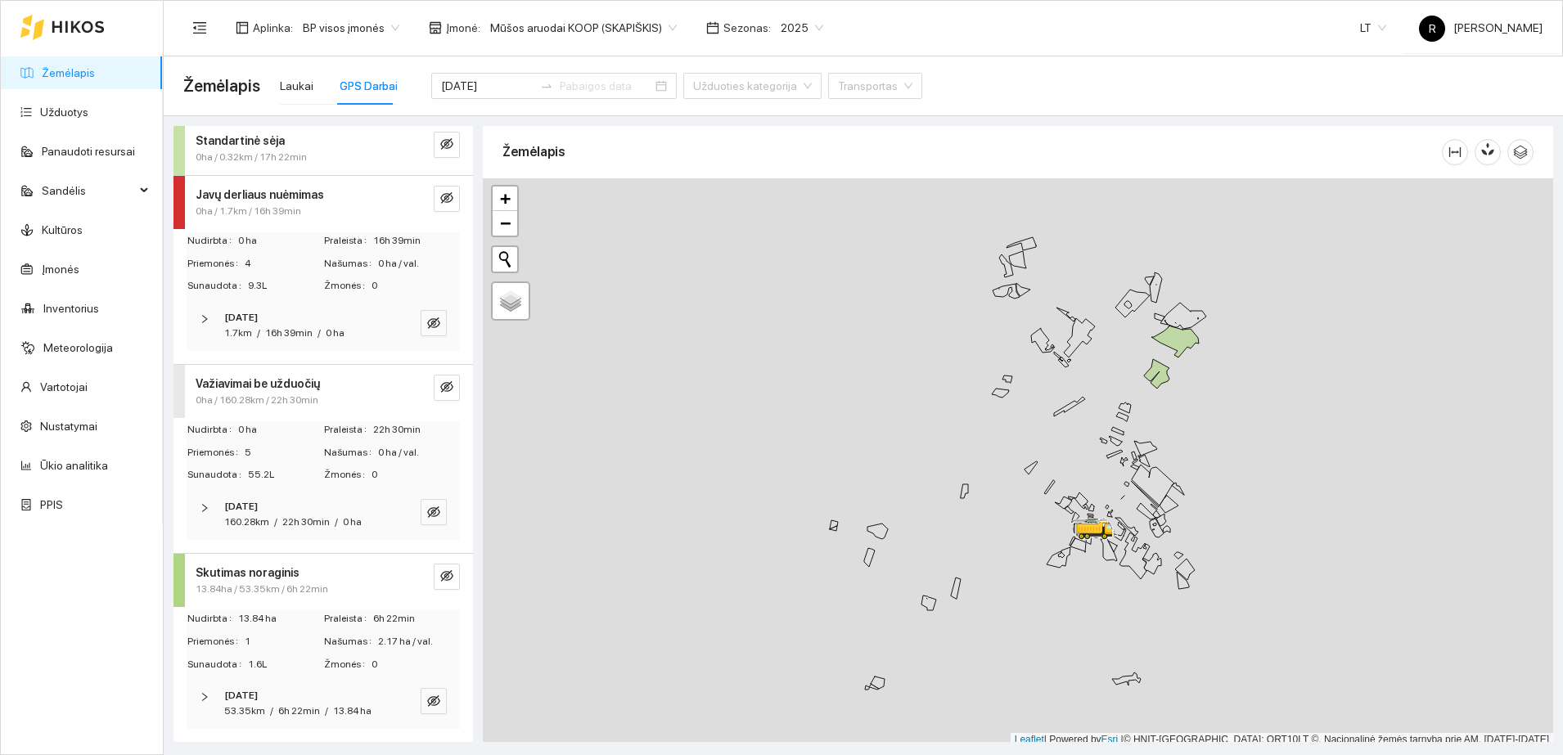
scroll to position [20, 0]
click at [199, 681] on div "[DATE] 53.35km / 6h 22min / 13.84 ha" at bounding box center [323, 703] width 273 height 51
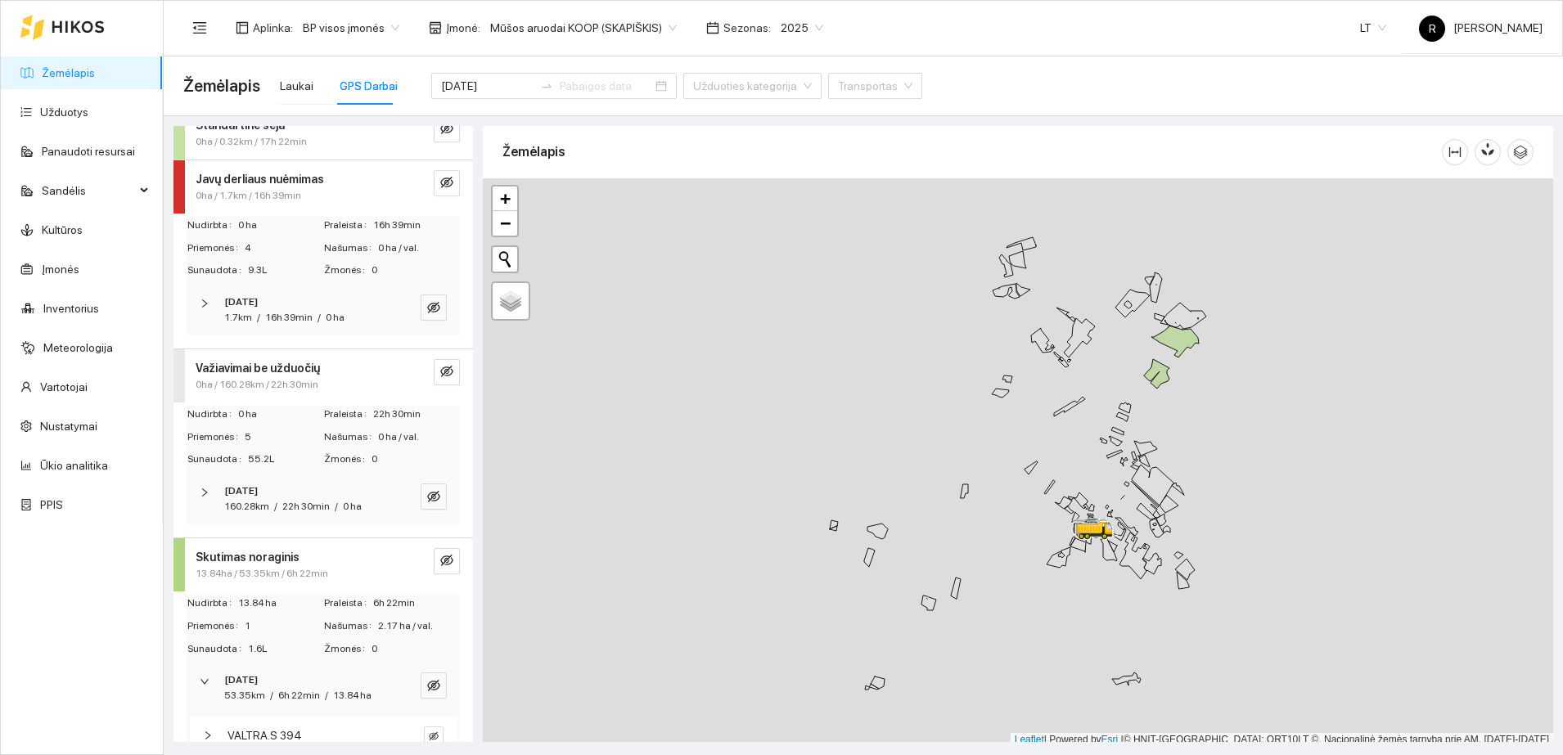
scroll to position [89, 0]
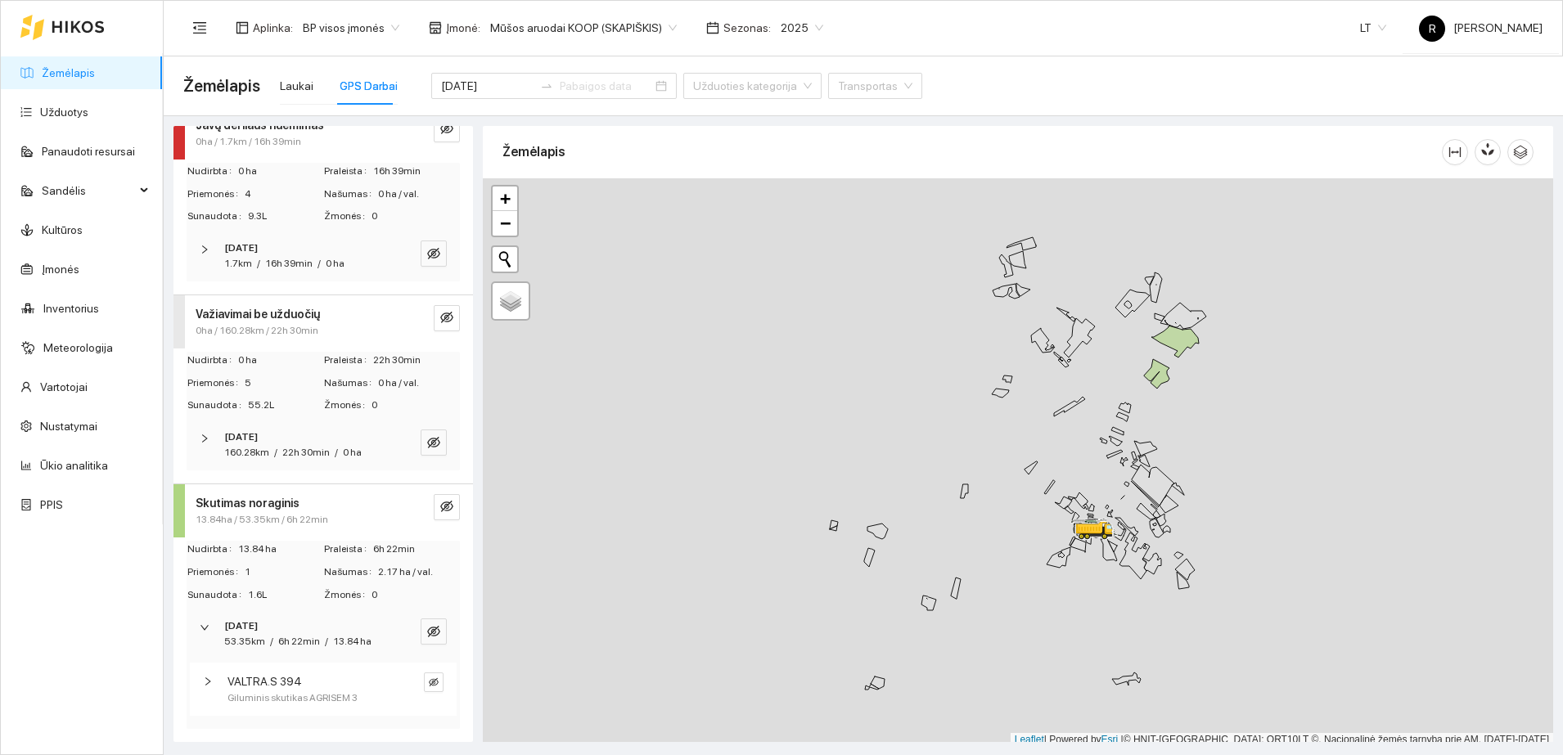
click at [207, 678] on icon "right" at bounding box center [208, 682] width 10 height 10
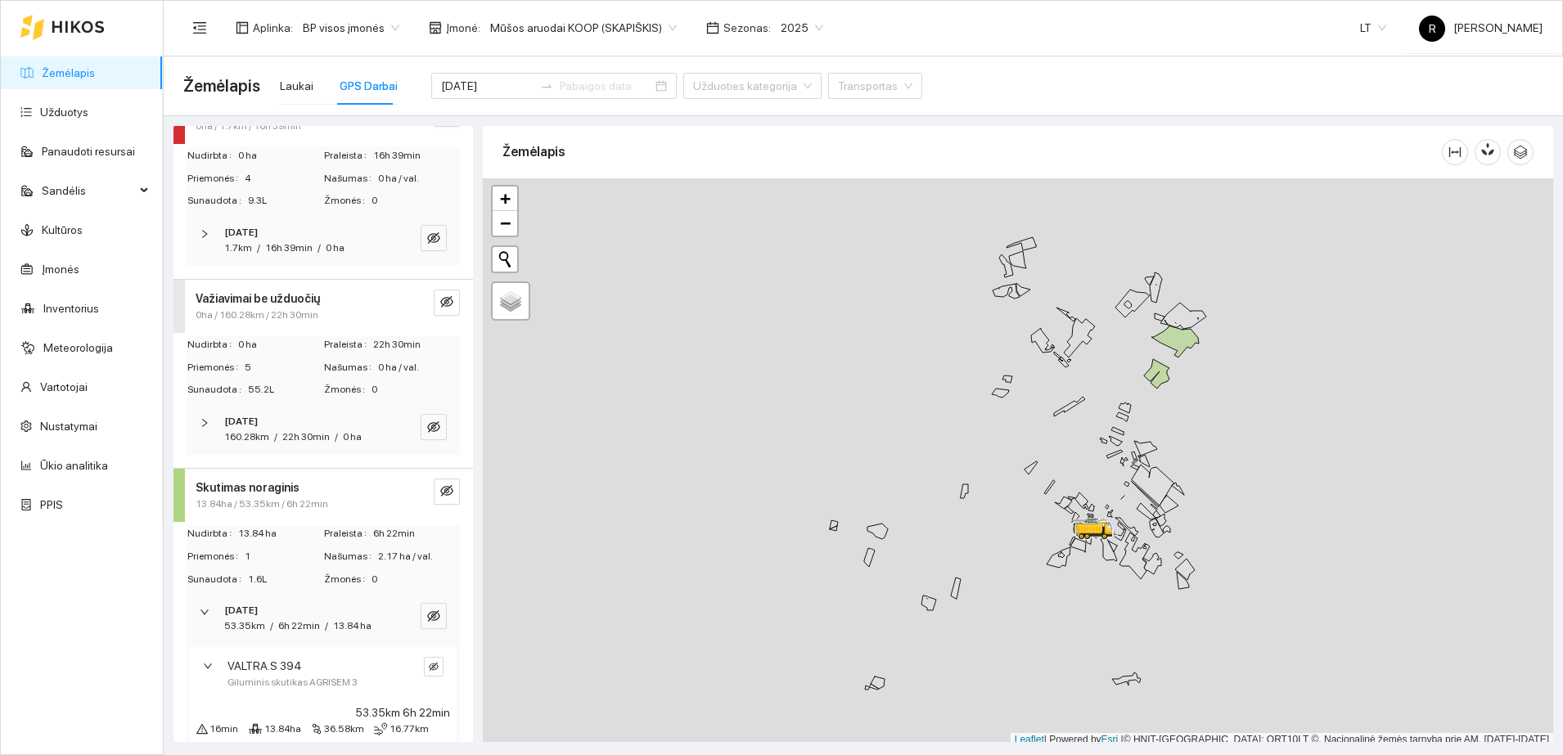
scroll to position [182, 0]
